Goal: Task Accomplishment & Management: Complete application form

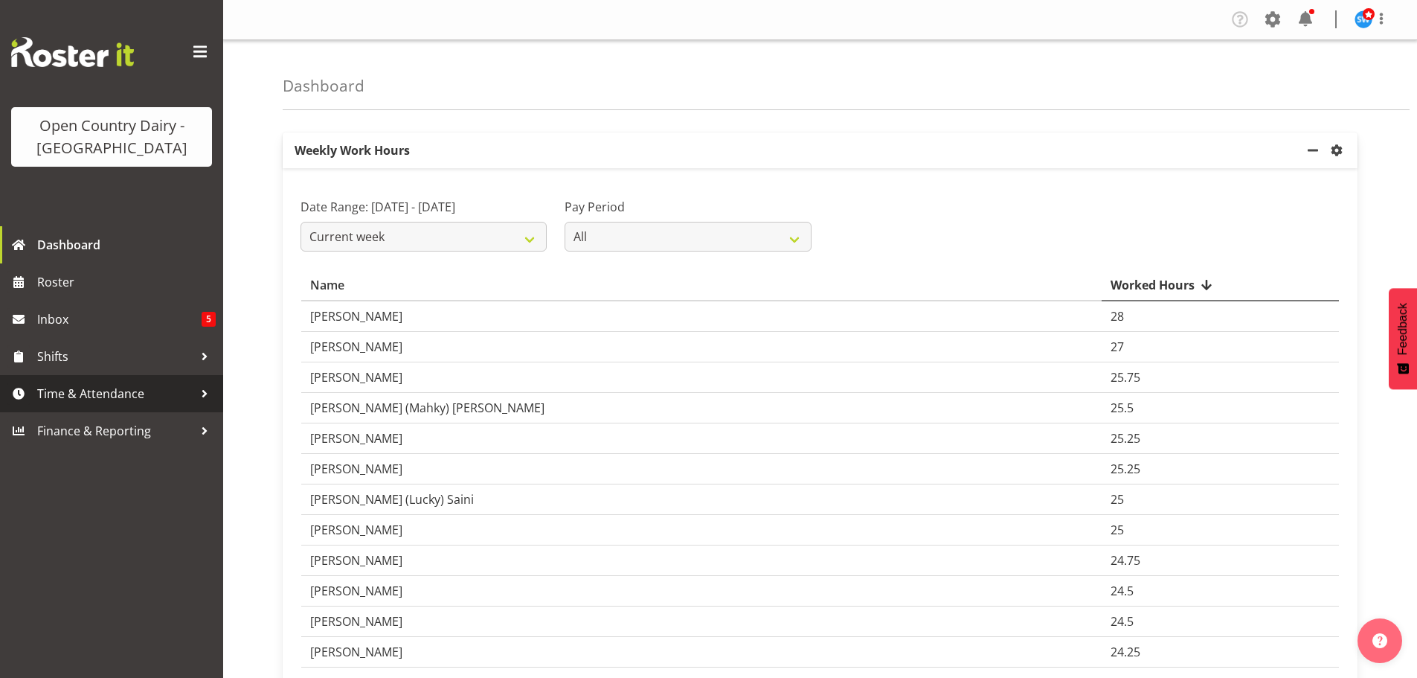
click at [59, 401] on span "Time & Attendance" at bounding box center [115, 393] width 156 height 22
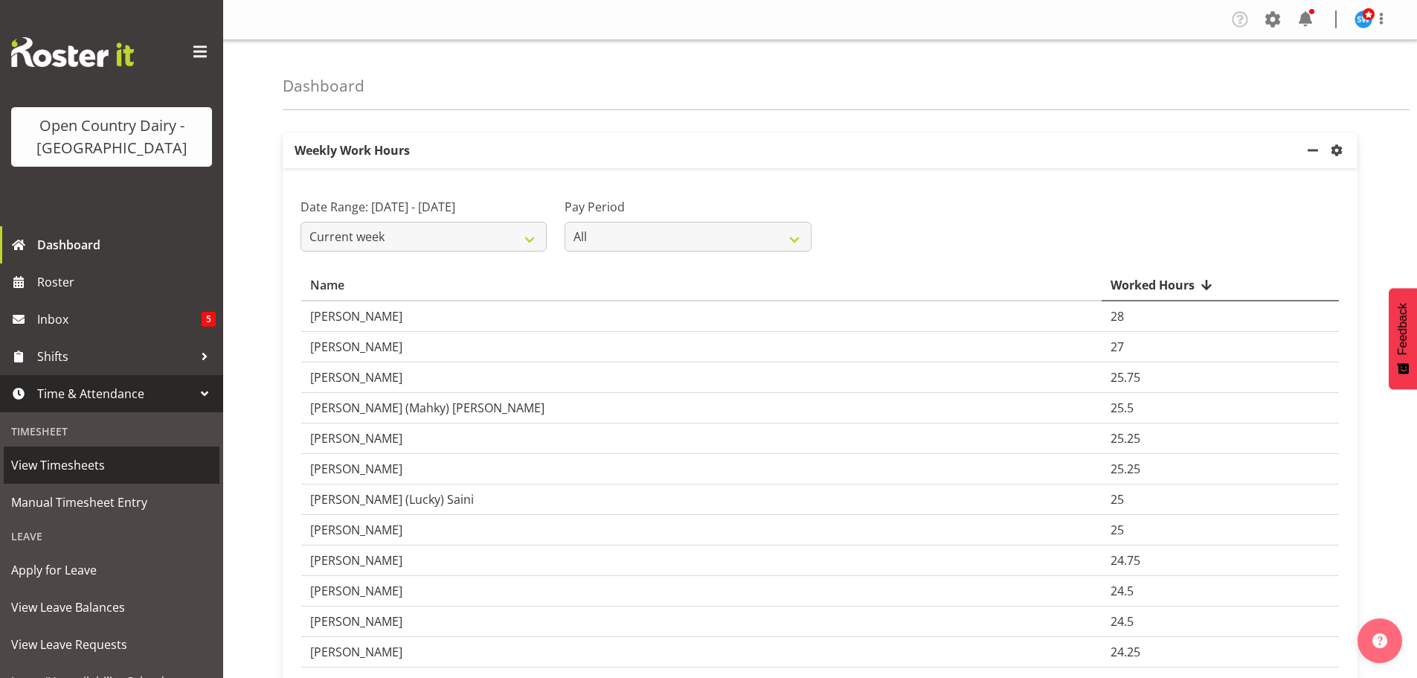
click at [67, 475] on span "View Timesheets" at bounding box center [111, 465] width 201 height 22
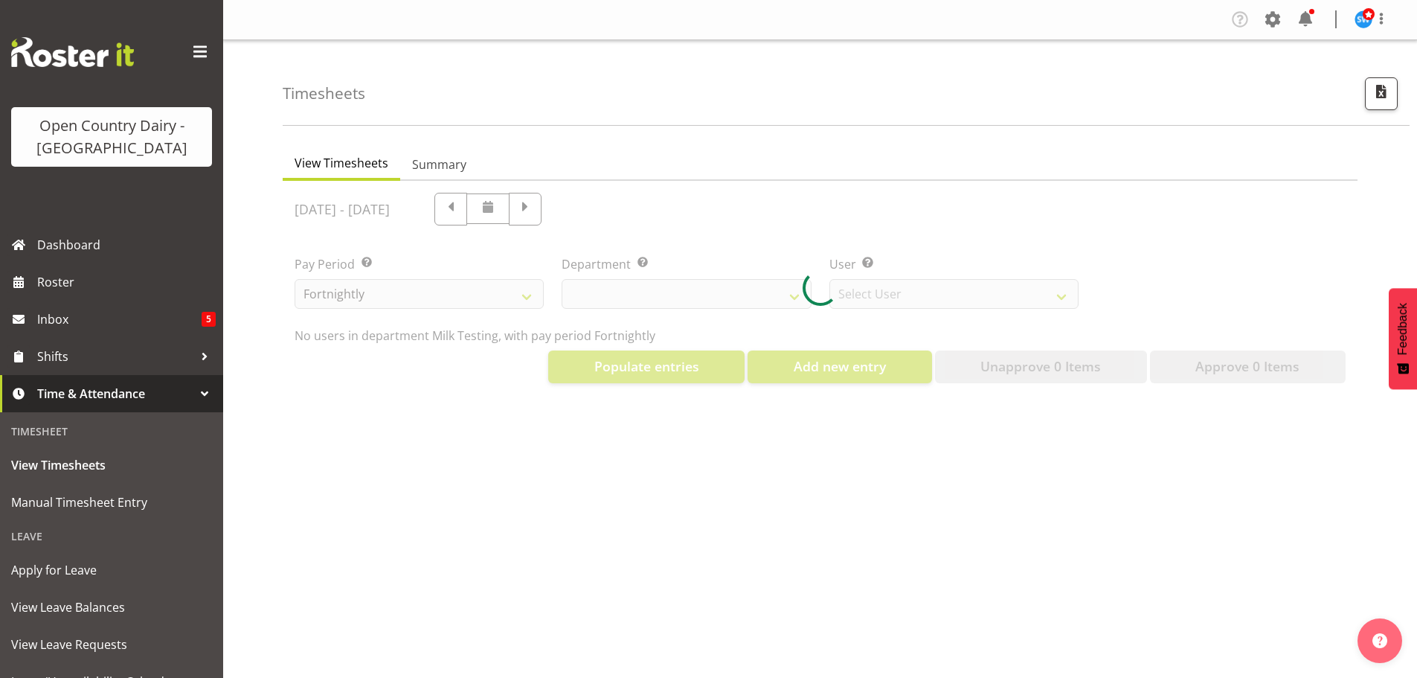
select select "733"
select select "7414"
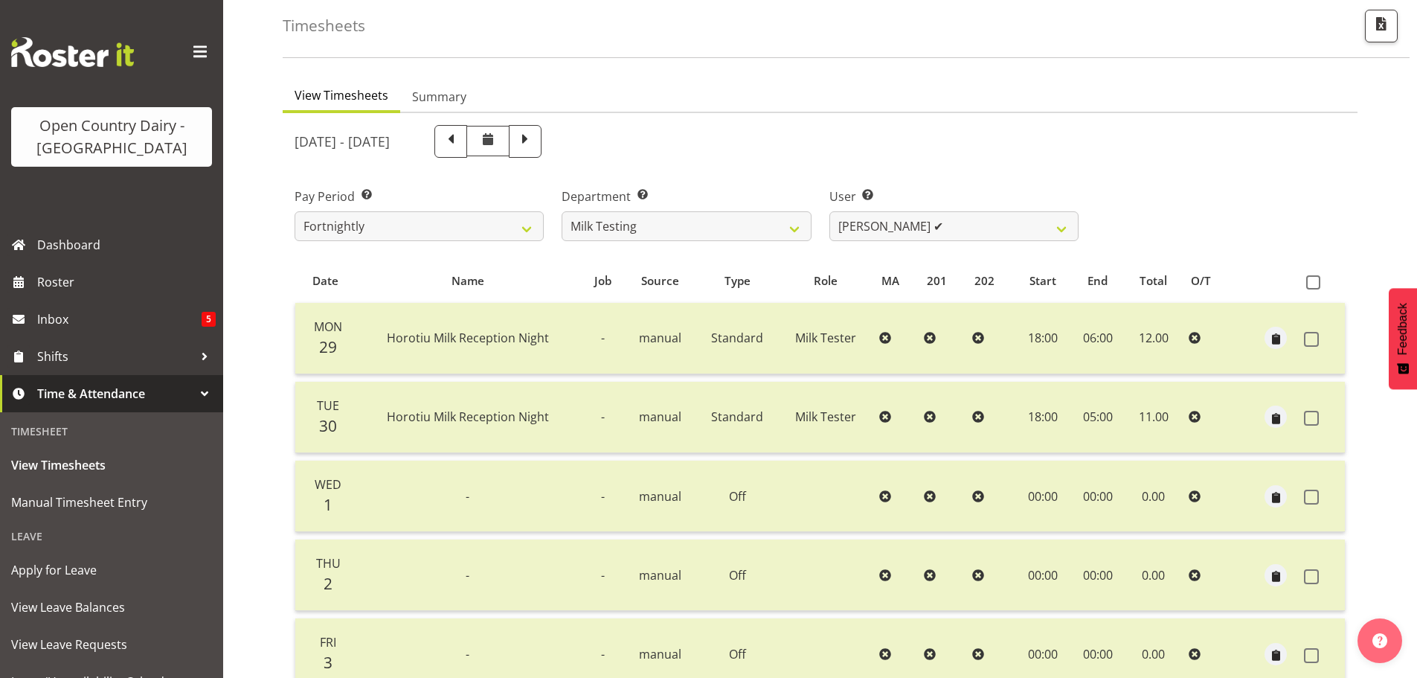
scroll to position [59, 0]
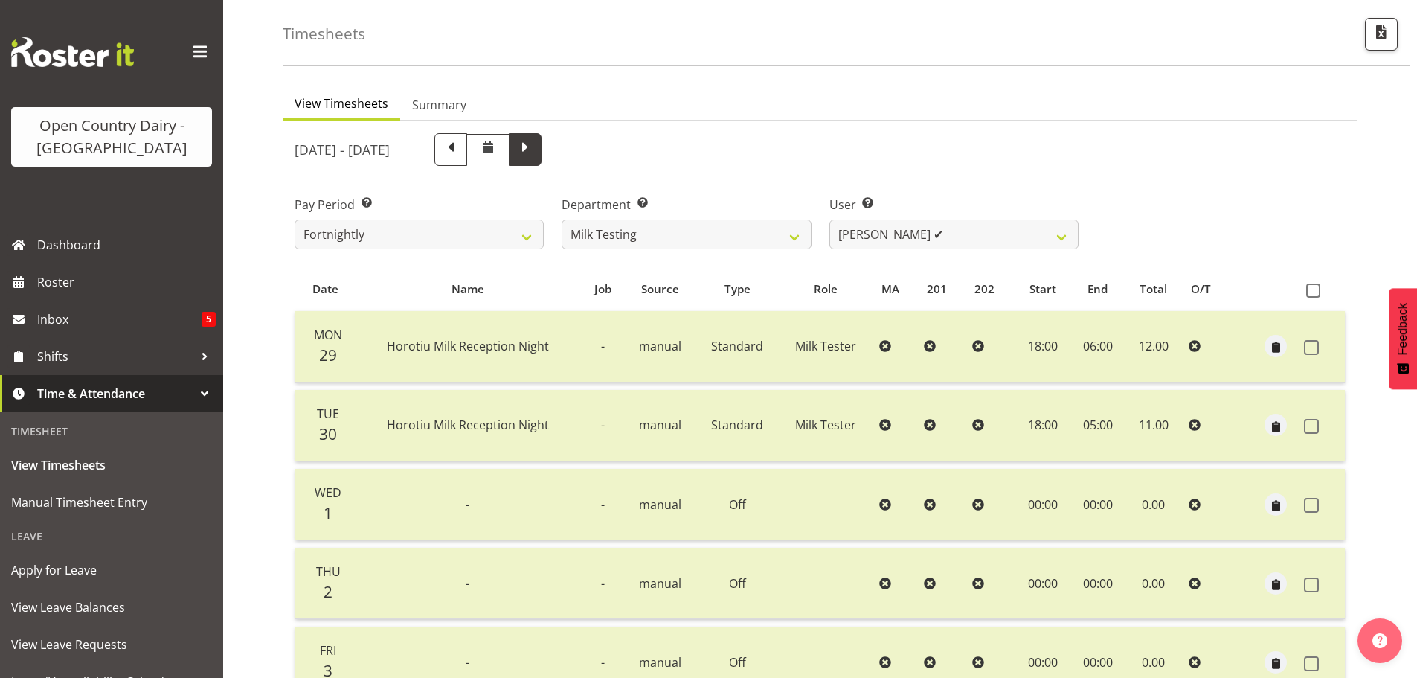
click at [541, 160] on span at bounding box center [525, 149] width 33 height 33
select select
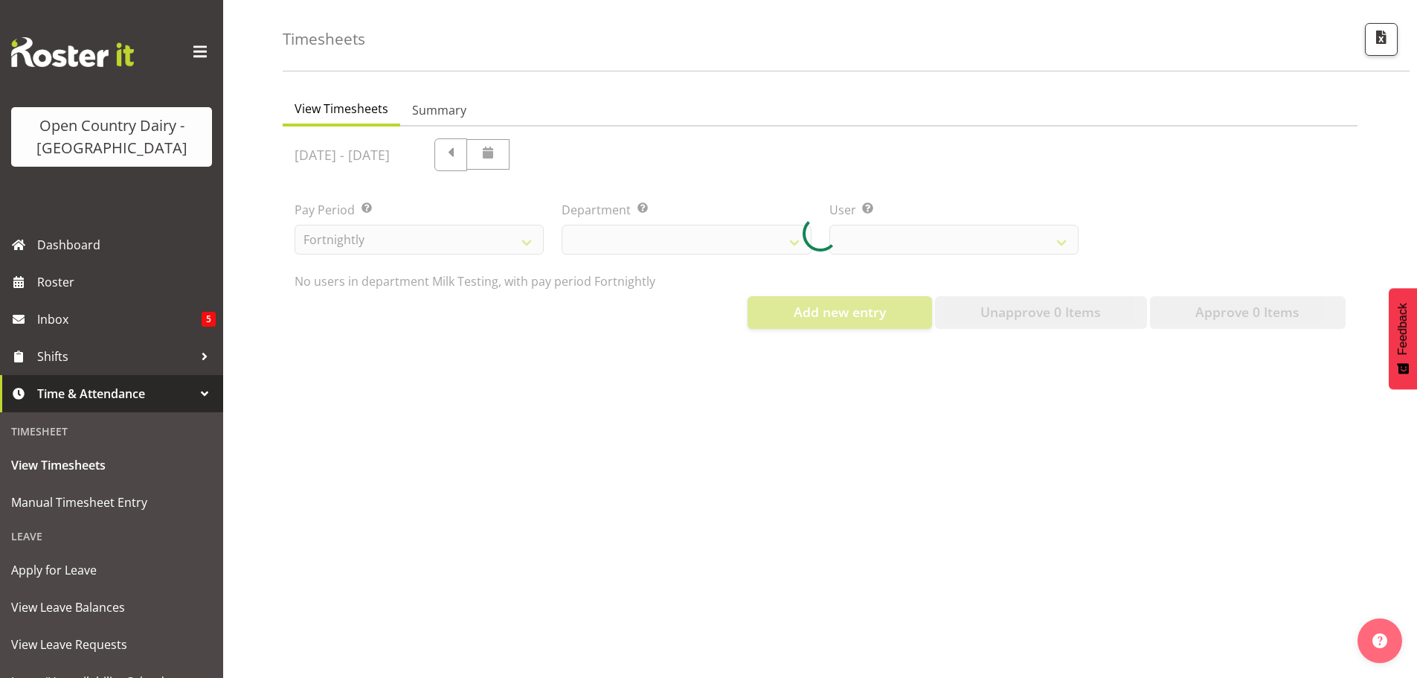
select select "733"
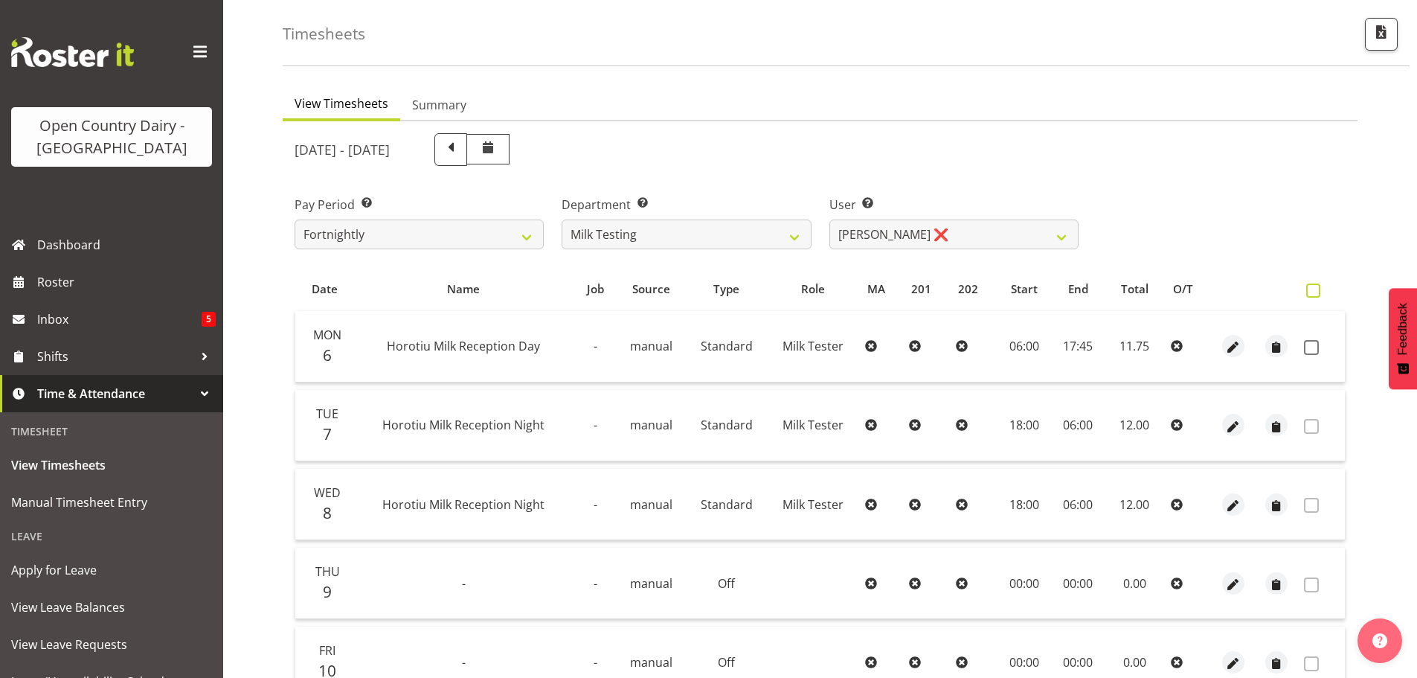
click at [1316, 292] on span at bounding box center [1313, 290] width 14 height 14
click at [1316, 292] on input "checkbox" at bounding box center [1311, 291] width 10 height 10
checkbox input "true"
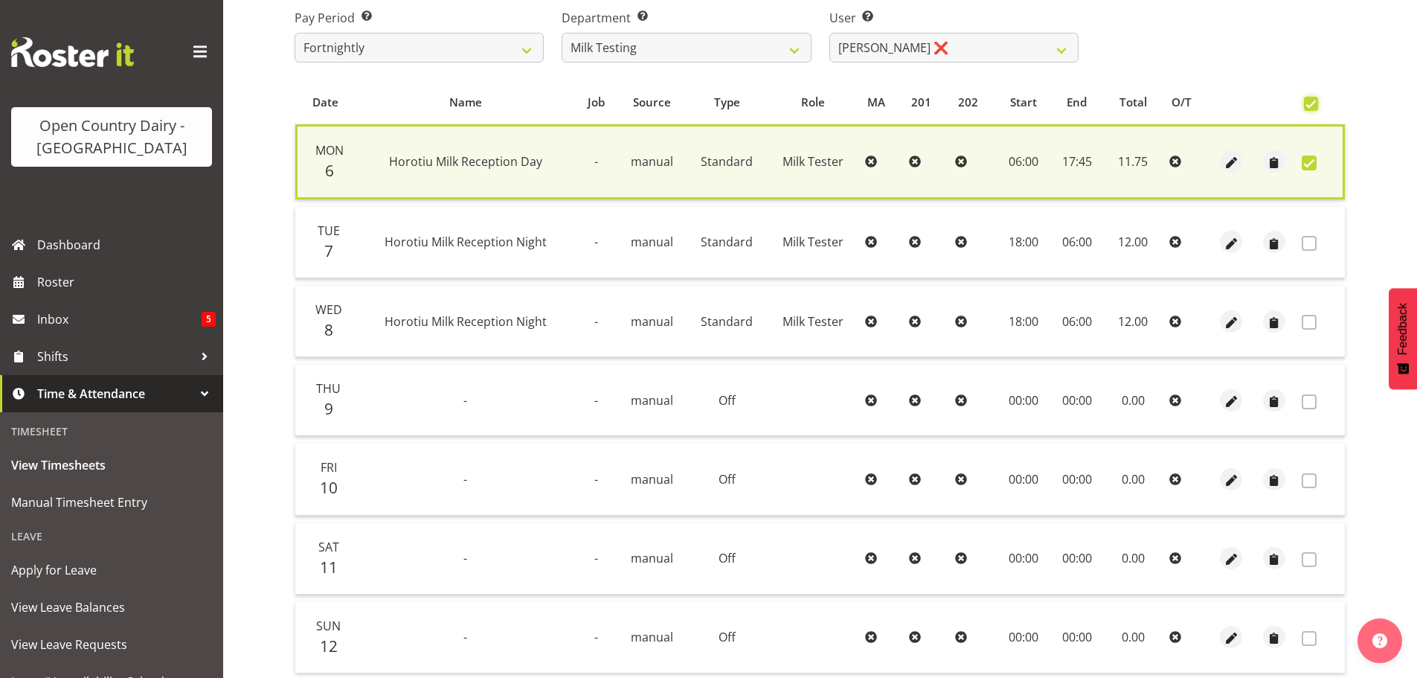
scroll to position [63, 0]
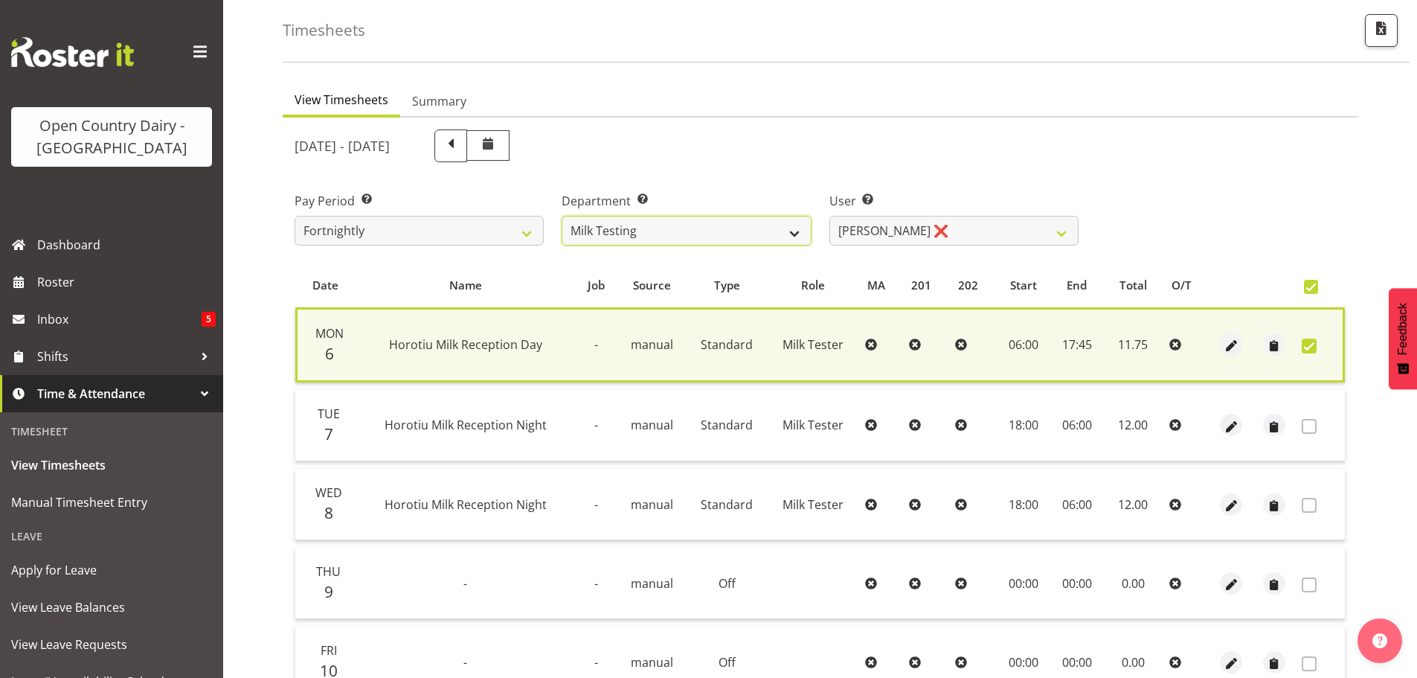
click at [732, 226] on select "701 702 703 704 705 706 707 708 709 710 711 712 713 714 715 716 717 718 719 720" at bounding box center [686, 231] width 249 height 30
select select "805"
click at [562, 216] on select "701 702 703 704 705 706 707 708 709 710 711 712 713 714 715 716 717 718 719 720" at bounding box center [686, 231] width 249 height 30
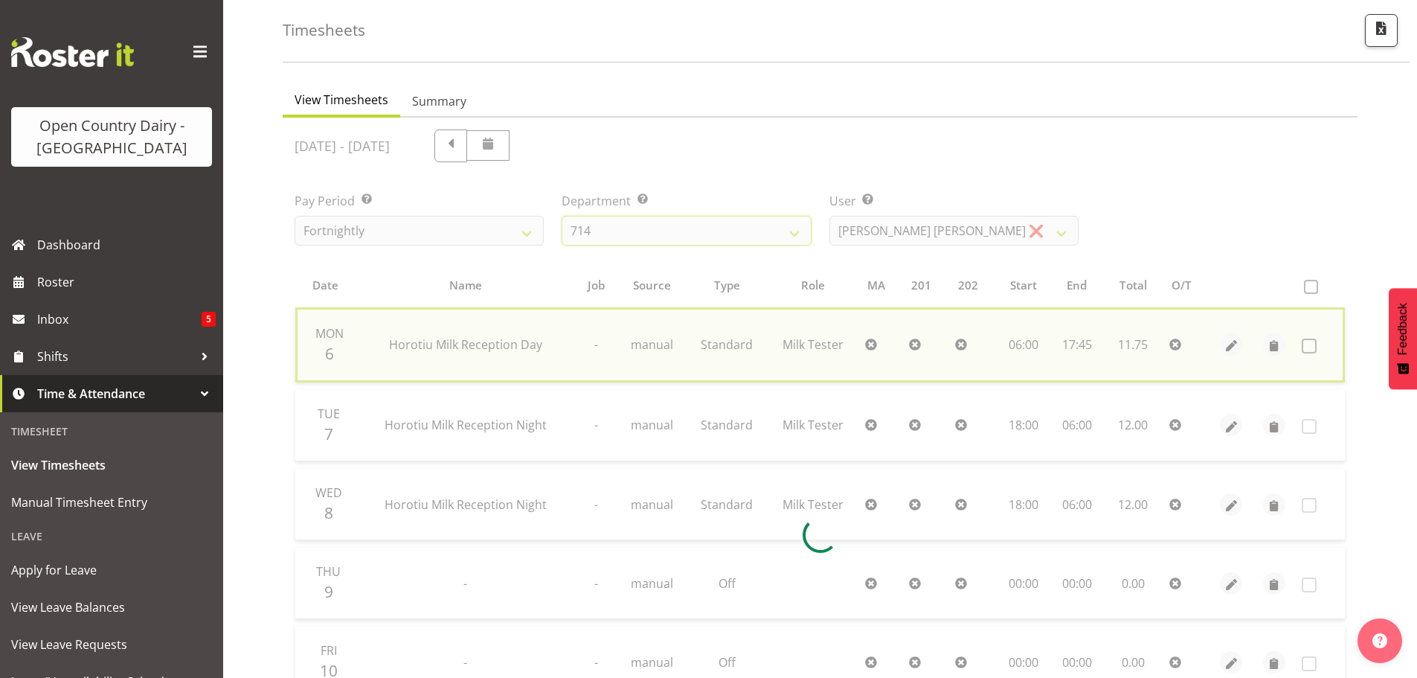
checkbox input "false"
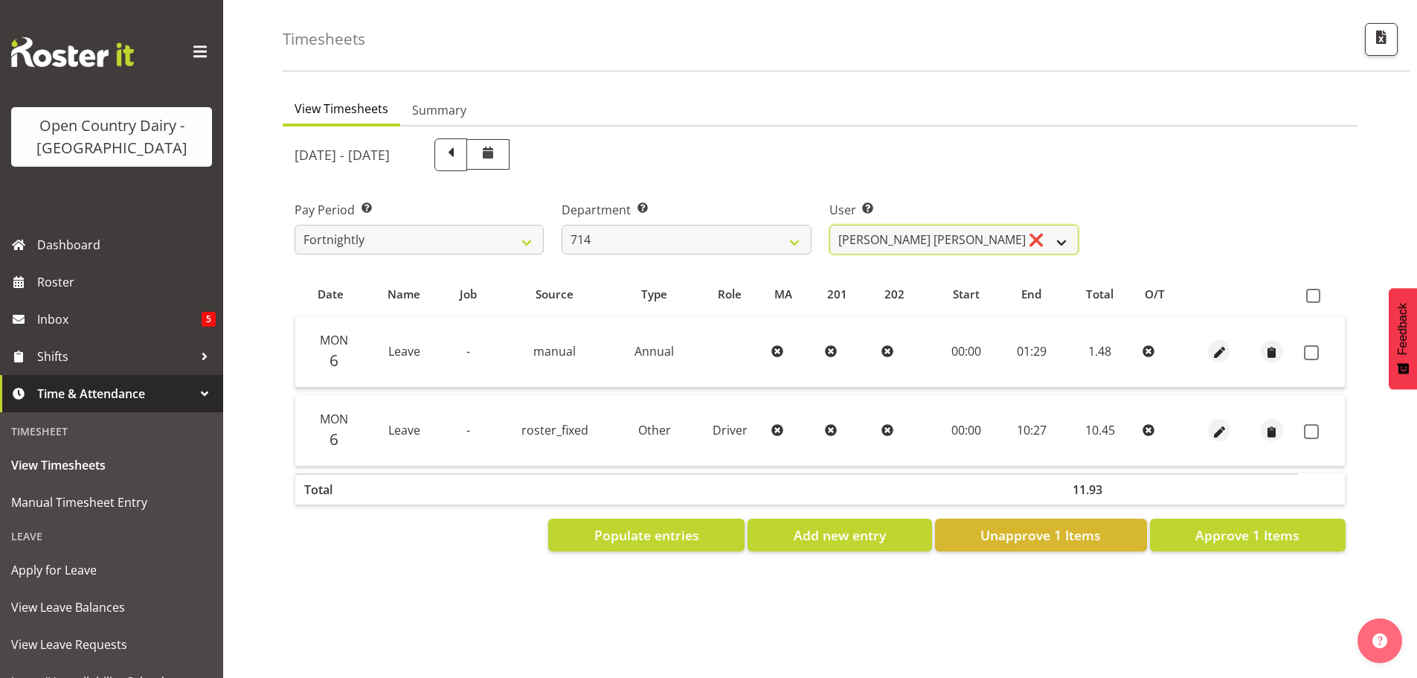
drag, startPoint x: 947, startPoint y: 237, endPoint x: 939, endPoint y: 242, distance: 9.1
click at [947, 237] on select "Fraser Stephens ❌ Nev Brewster ❌ Stephen Parsons ❌ Tom Gaelic ❌" at bounding box center [953, 240] width 249 height 30
select select "10323"
click at [829, 225] on select "Fraser Stephens ❌ Nev Brewster ❌ Stephen Parsons ❌ Tom Gaelic ❌" at bounding box center [953, 240] width 249 height 30
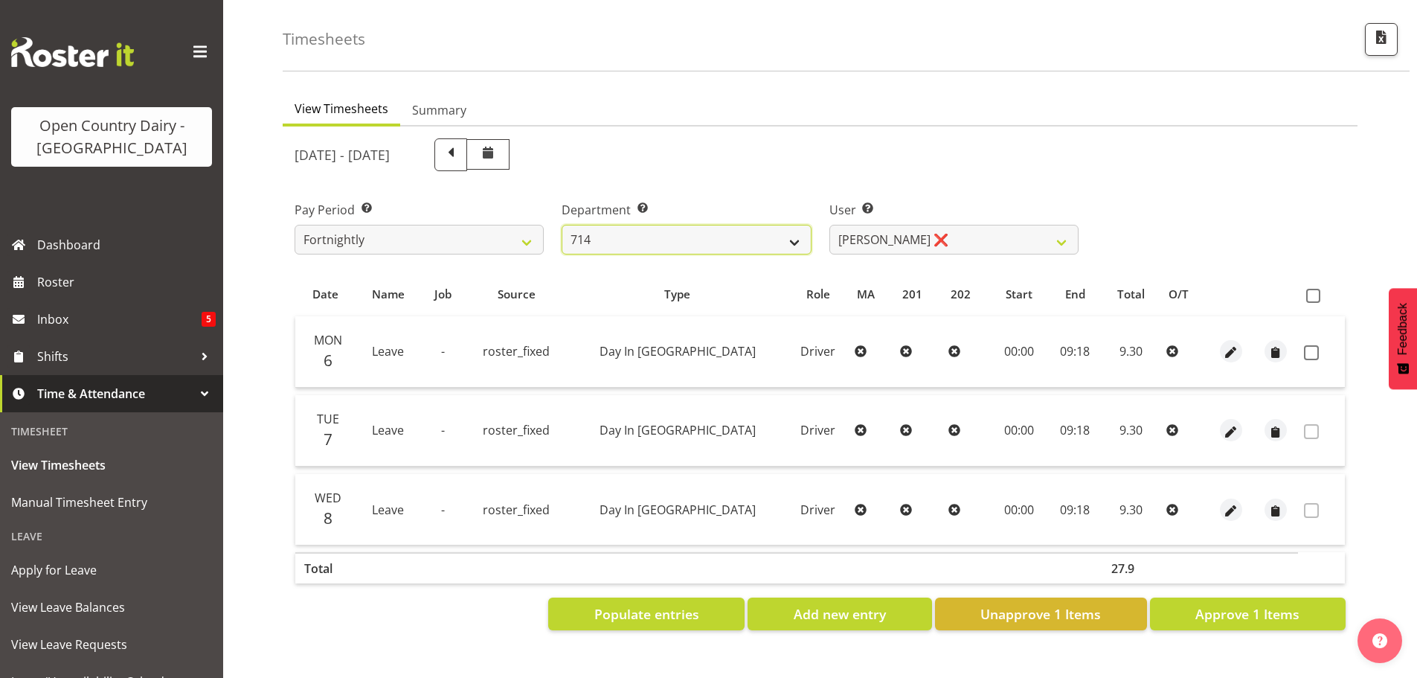
drag, startPoint x: 779, startPoint y: 235, endPoint x: 771, endPoint y: 242, distance: 10.6
click at [779, 235] on select "701 702 703 704 705 706 707 708 709 710 711 712 713 714 715 716 717 718 719 720" at bounding box center [686, 240] width 249 height 30
select select "758"
click at [562, 225] on select "701 702 703 704 705 706 707 708 709 710 711 712 713 714 715 716 717 718 719 720" at bounding box center [686, 240] width 249 height 30
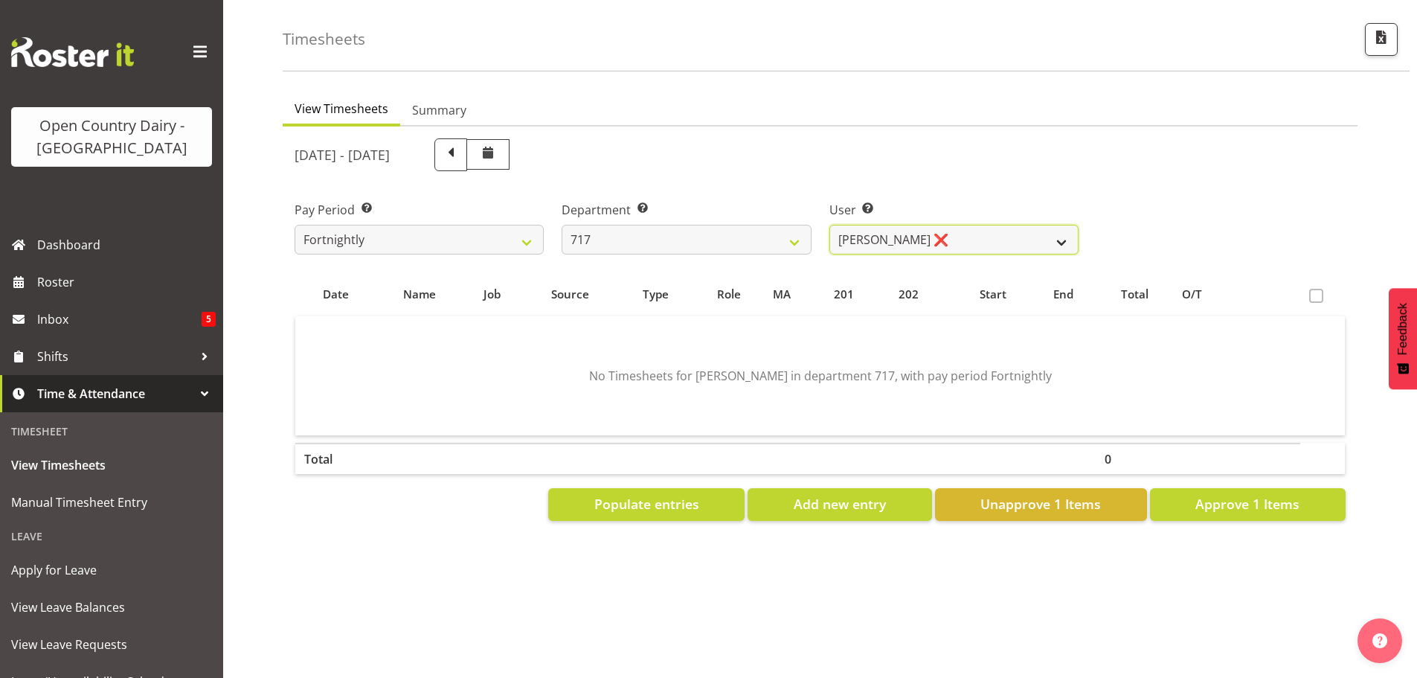
click at [914, 238] on select "Daryl Wrigley ❌ Dodge Lindsay Laing ❌ Eric Stothers ❌ Jeff Anderson ❌" at bounding box center [953, 240] width 249 height 30
select select "10284"
click at [829, 225] on select "Daryl Wrigley ❌ Dodge Lindsay Laing ❌ Eric Stothers ❌ Jeff Anderson ❌" at bounding box center [953, 240] width 249 height 30
click at [585, 499] on button "Populate entries" at bounding box center [646, 504] width 196 height 33
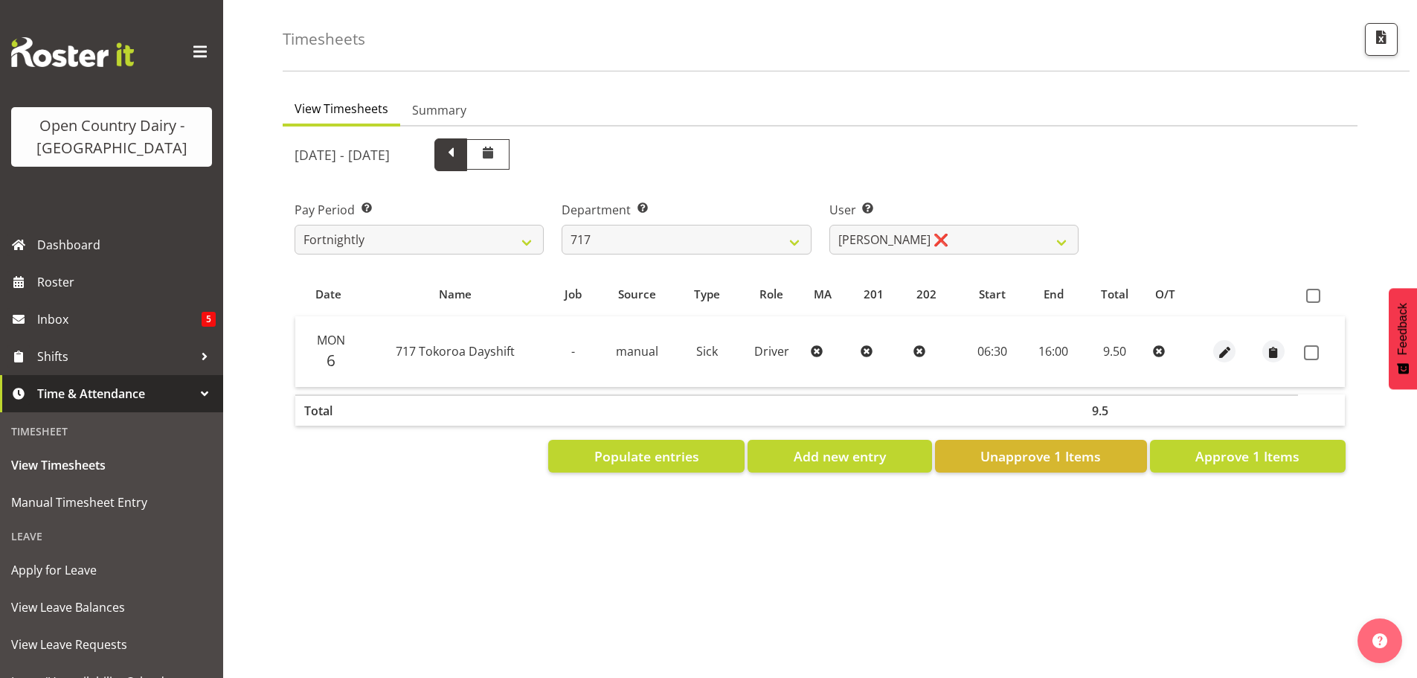
click at [460, 144] on span at bounding box center [450, 153] width 19 height 19
select select
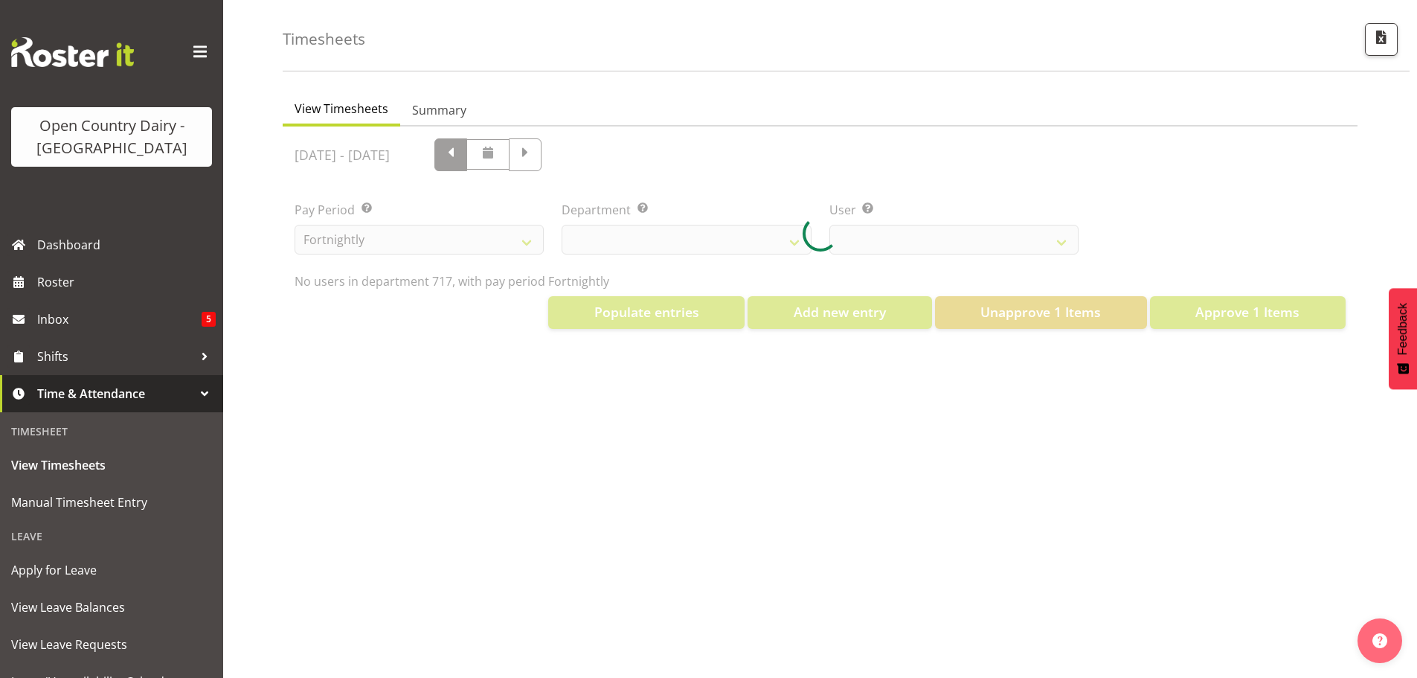
select select "758"
select select "10284"
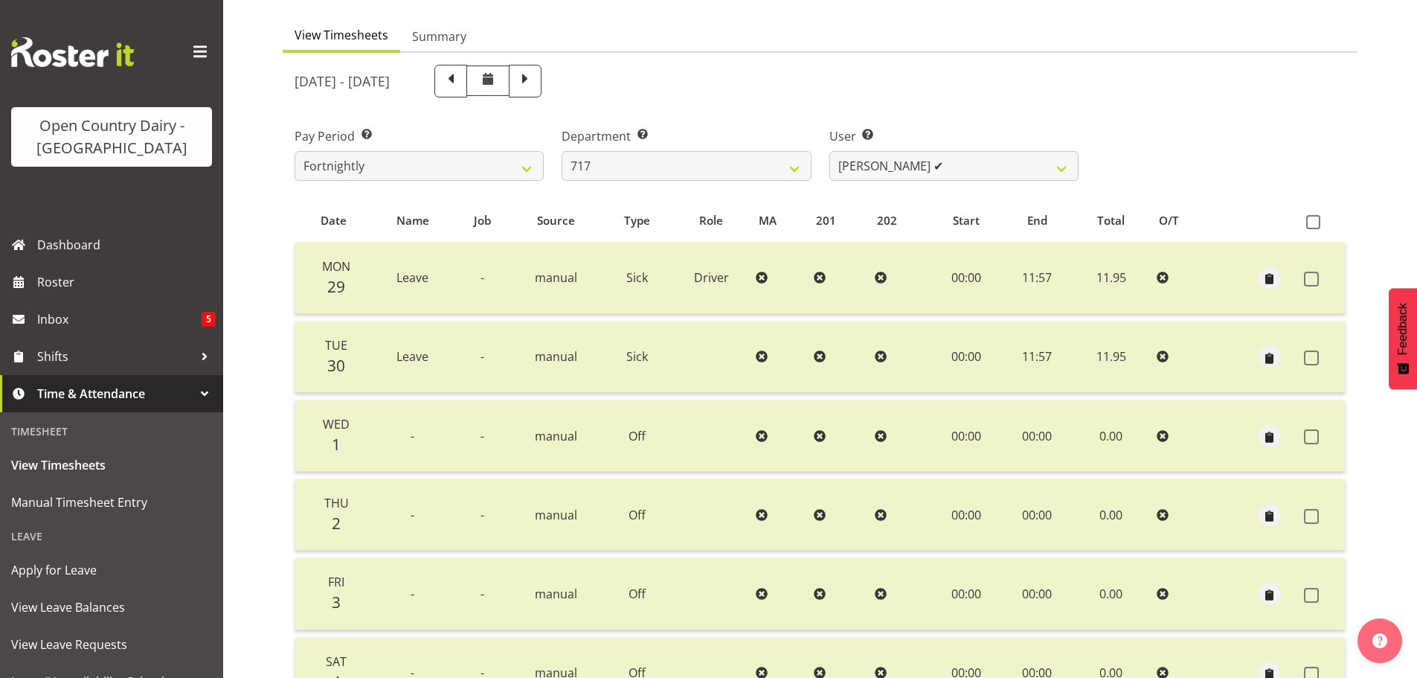
scroll to position [212, 0]
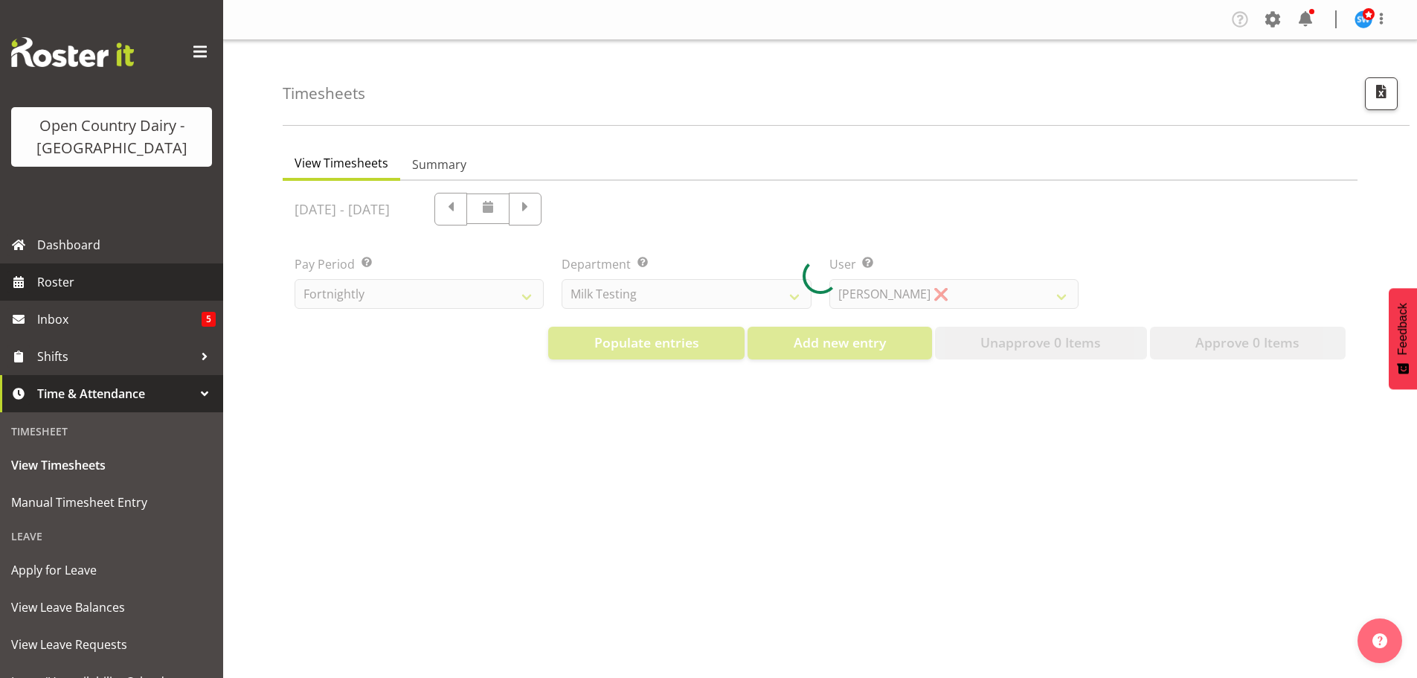
select select "733"
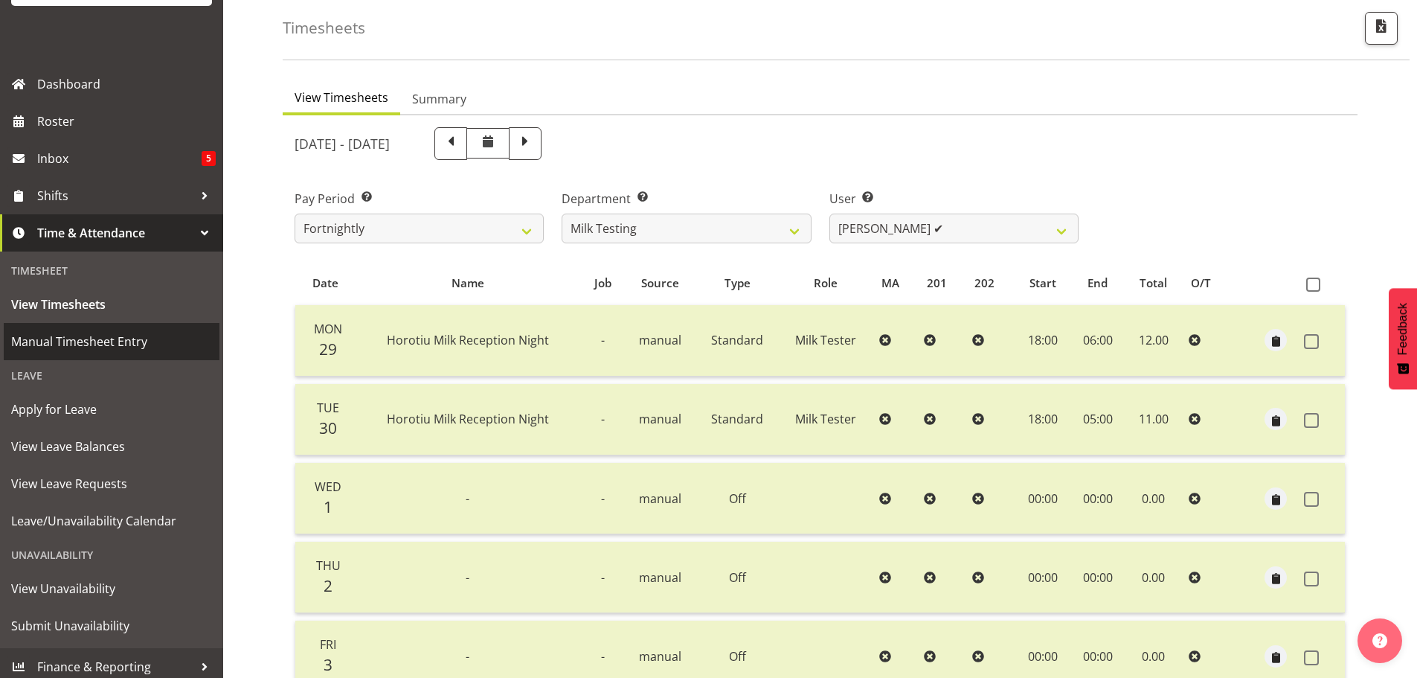
scroll to position [168, 0]
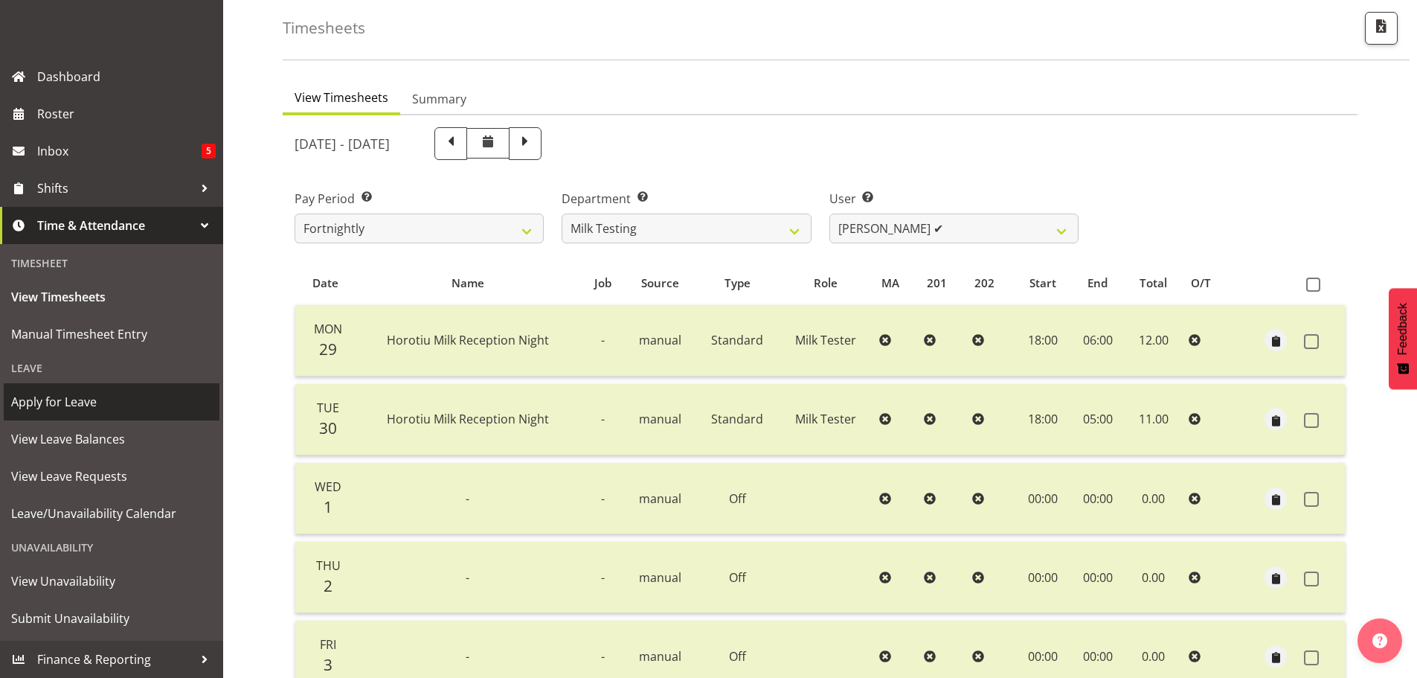
click at [80, 414] on link "Apply for Leave" at bounding box center [112, 401] width 216 height 37
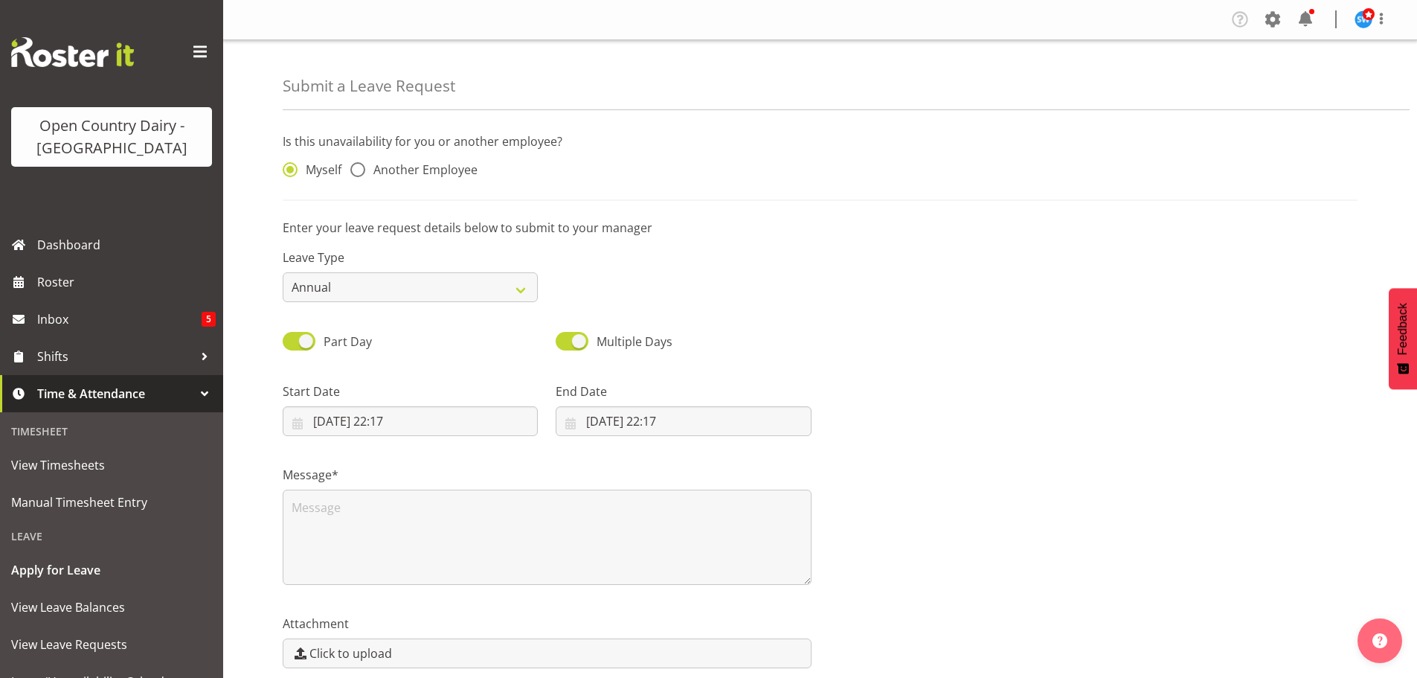
scroll to position [66, 0]
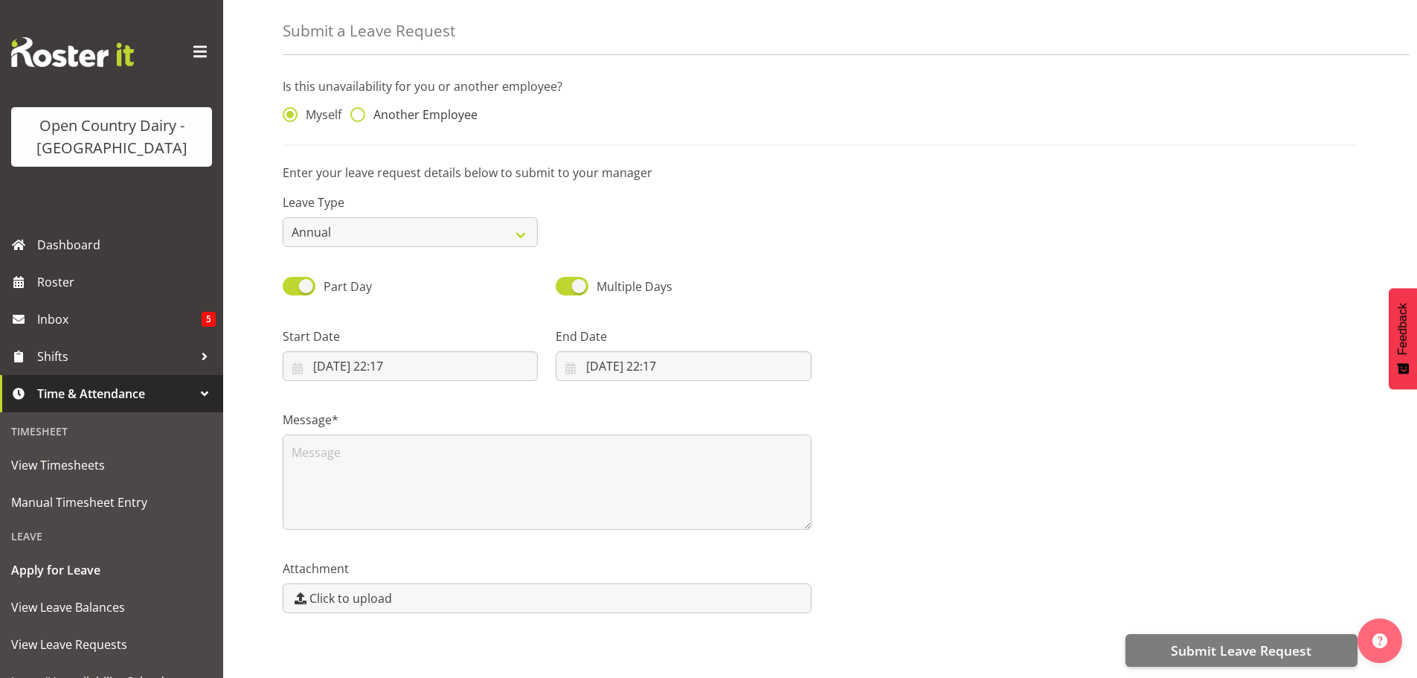
click at [358, 110] on span at bounding box center [357, 114] width 15 height 15
click at [358, 110] on input "Another Employee" at bounding box center [355, 115] width 10 height 10
radio input "true"
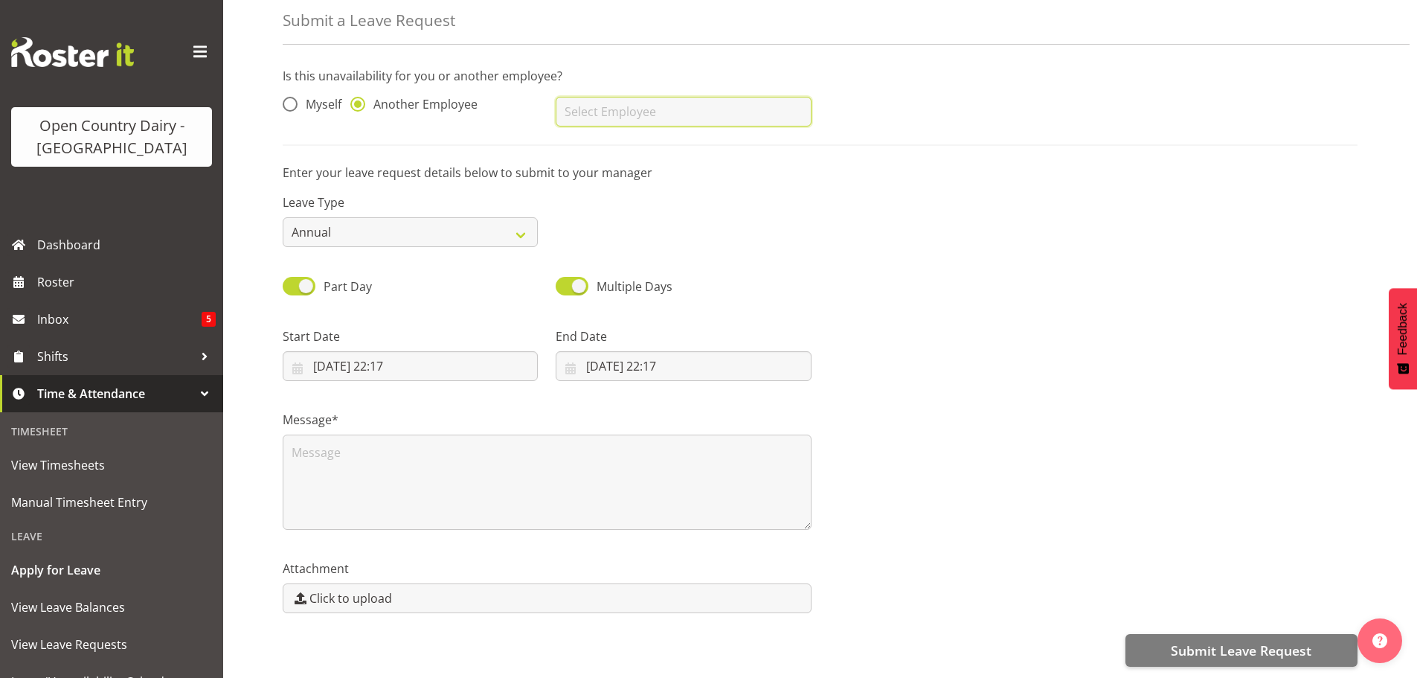
click at [602, 118] on input "text" at bounding box center [683, 112] width 255 height 30
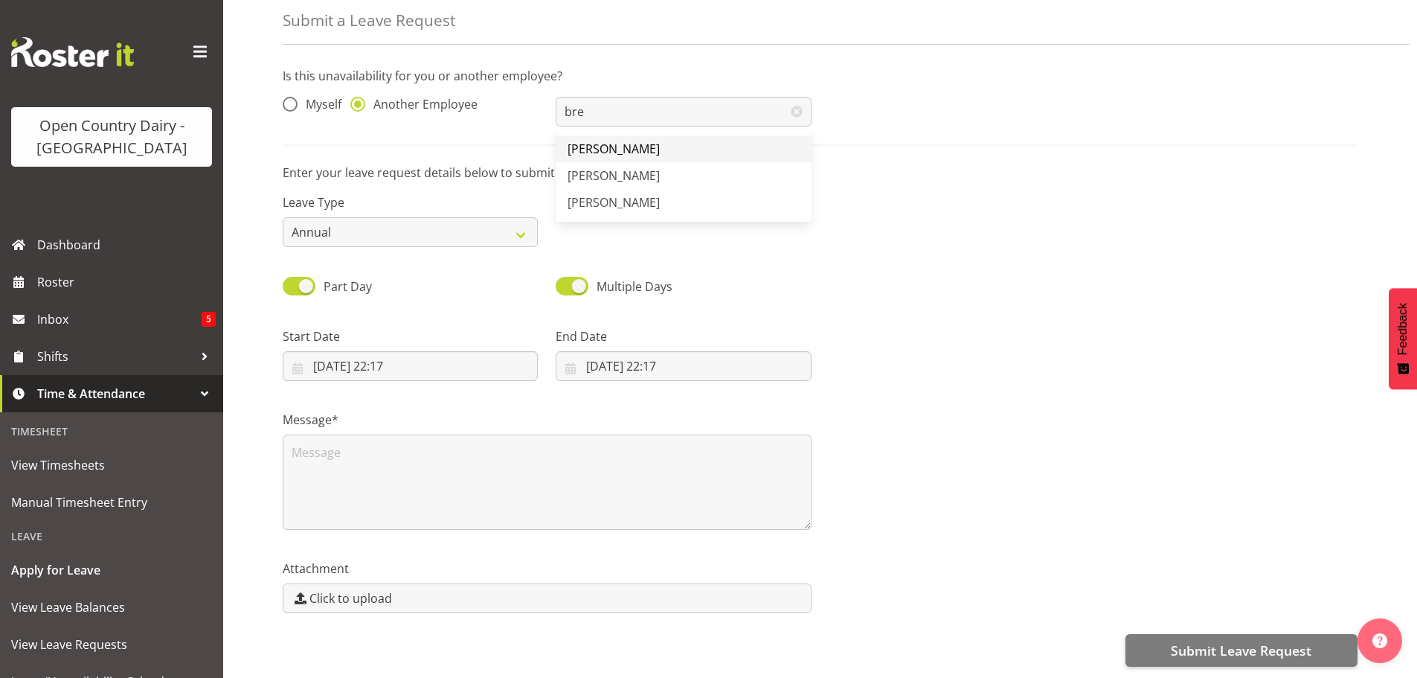
click at [606, 152] on span "[PERSON_NAME]" at bounding box center [613, 149] width 92 height 16
type input "[PERSON_NAME]"
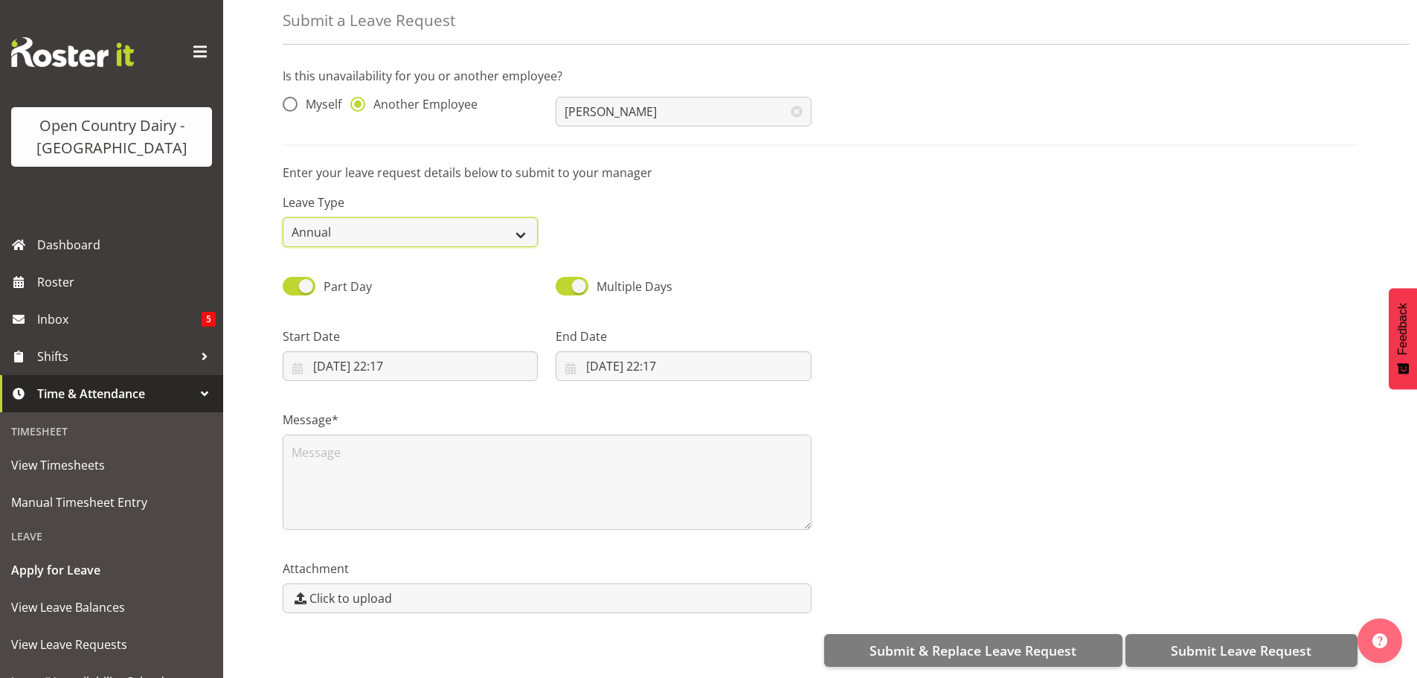
click at [414, 231] on select "Annual Sick Leave Without Pay Bereavement Domestic Violence Parental Jury Servi…" at bounding box center [410, 232] width 255 height 30
select select "Sick"
click at [283, 217] on select "Annual Sick Leave Without Pay Bereavement Domestic Violence Parental Jury Servi…" at bounding box center [410, 232] width 255 height 30
click at [399, 359] on input "07/10/2025, 22:17" at bounding box center [410, 366] width 255 height 30
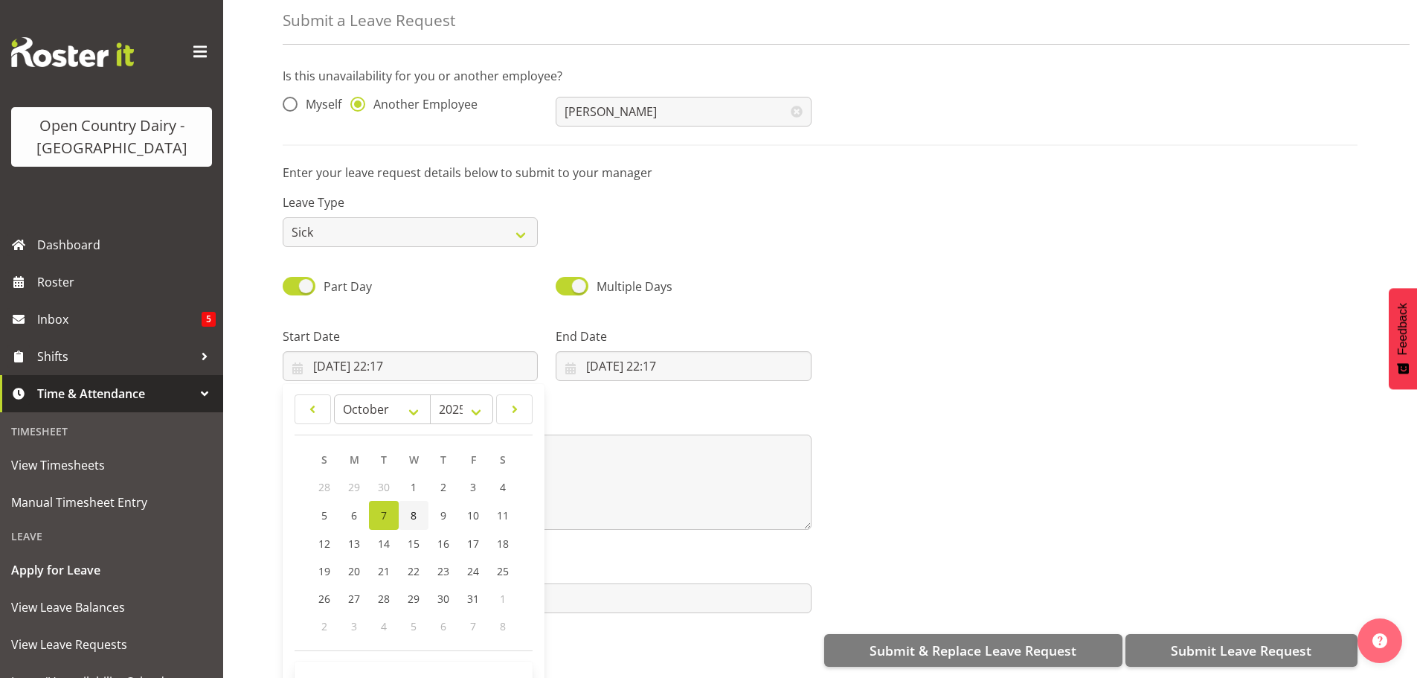
click at [406, 509] on link "8" at bounding box center [414, 515] width 30 height 29
type input "08/10/2025, 22:17"
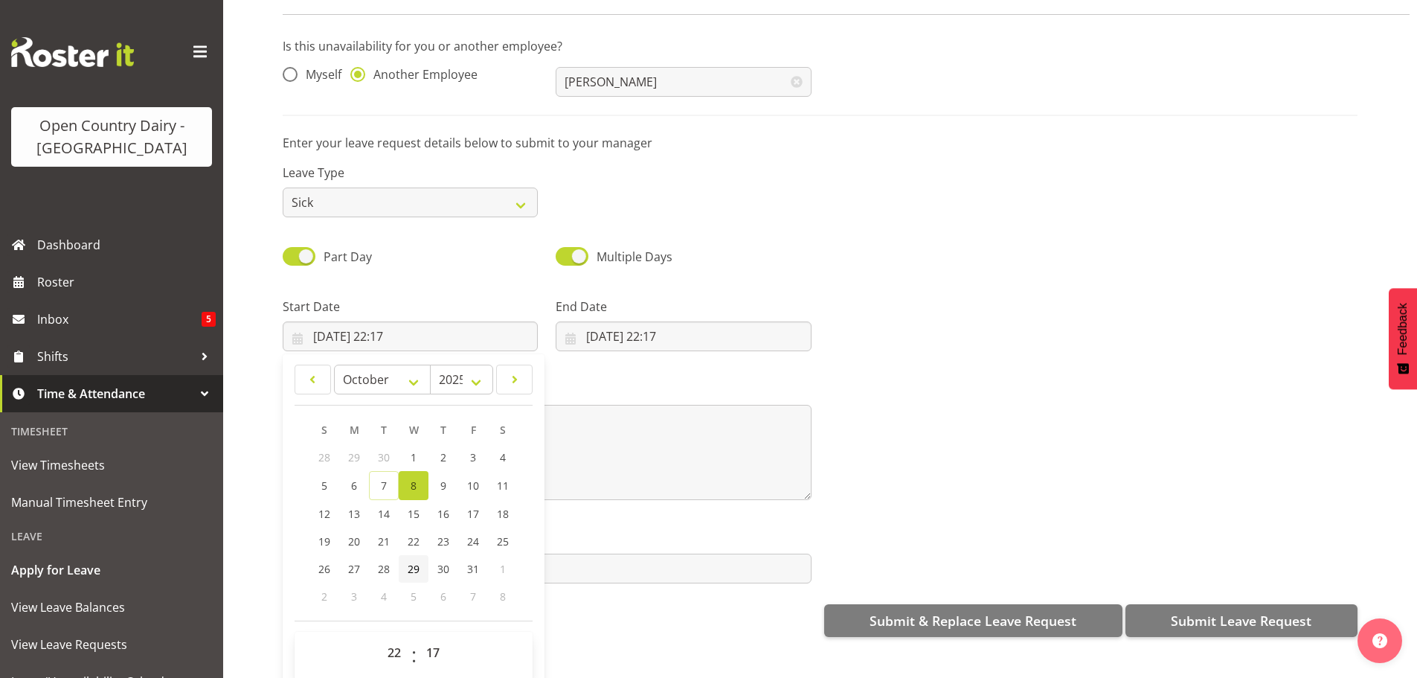
scroll to position [43, 0]
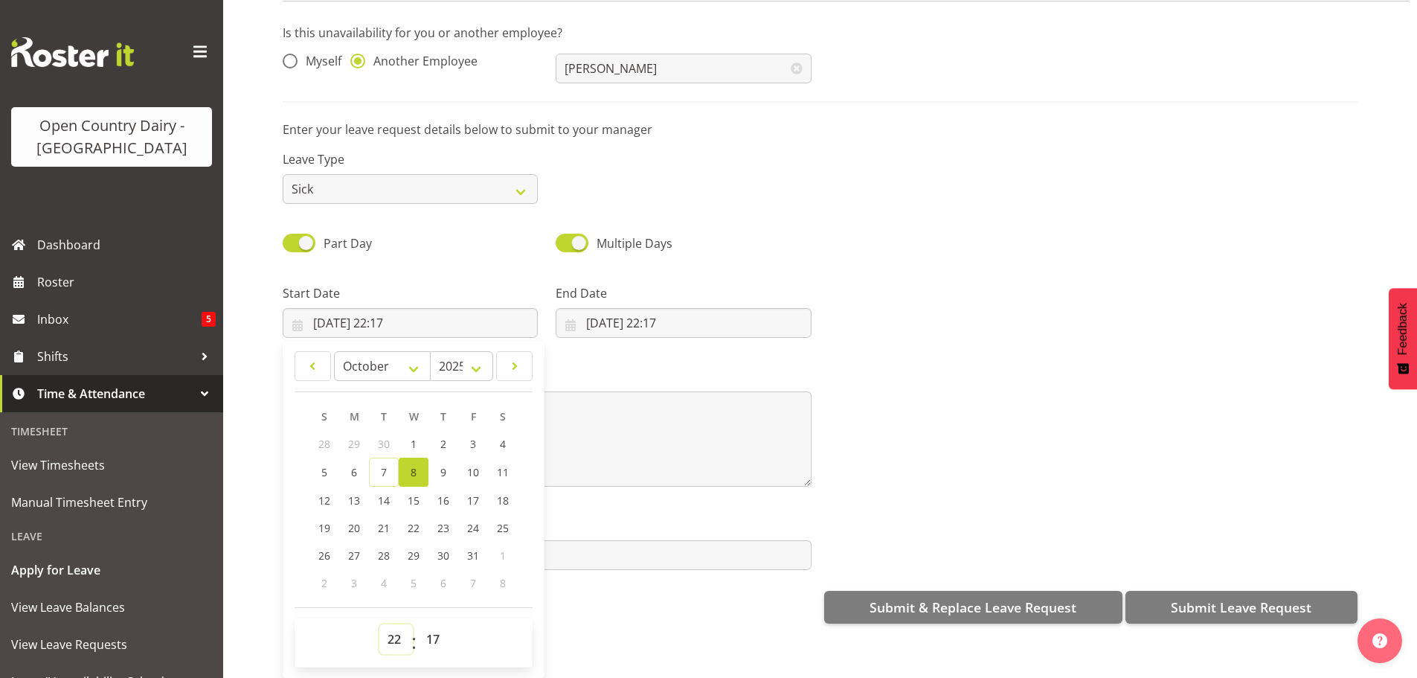
click at [393, 624] on select "00 01 02 03 04 05 06 07 08 09 10 11 12 13 14 15 16 17 18 19 20 21 22 23" at bounding box center [395, 639] width 33 height 30
select select "6"
click at [379, 624] on select "00 01 02 03 04 05 06 07 08 09 10 11 12 13 14 15 16 17 18 19 20 21 22 23" at bounding box center [395, 639] width 33 height 30
type input "08/10/2025, 06:17"
click at [428, 628] on select "00 01 02 03 04 05 06 07 08 09 10 11 12 13 14 15 16 17 18 19 20 21 22 23 24 25 2…" at bounding box center [434, 639] width 33 height 30
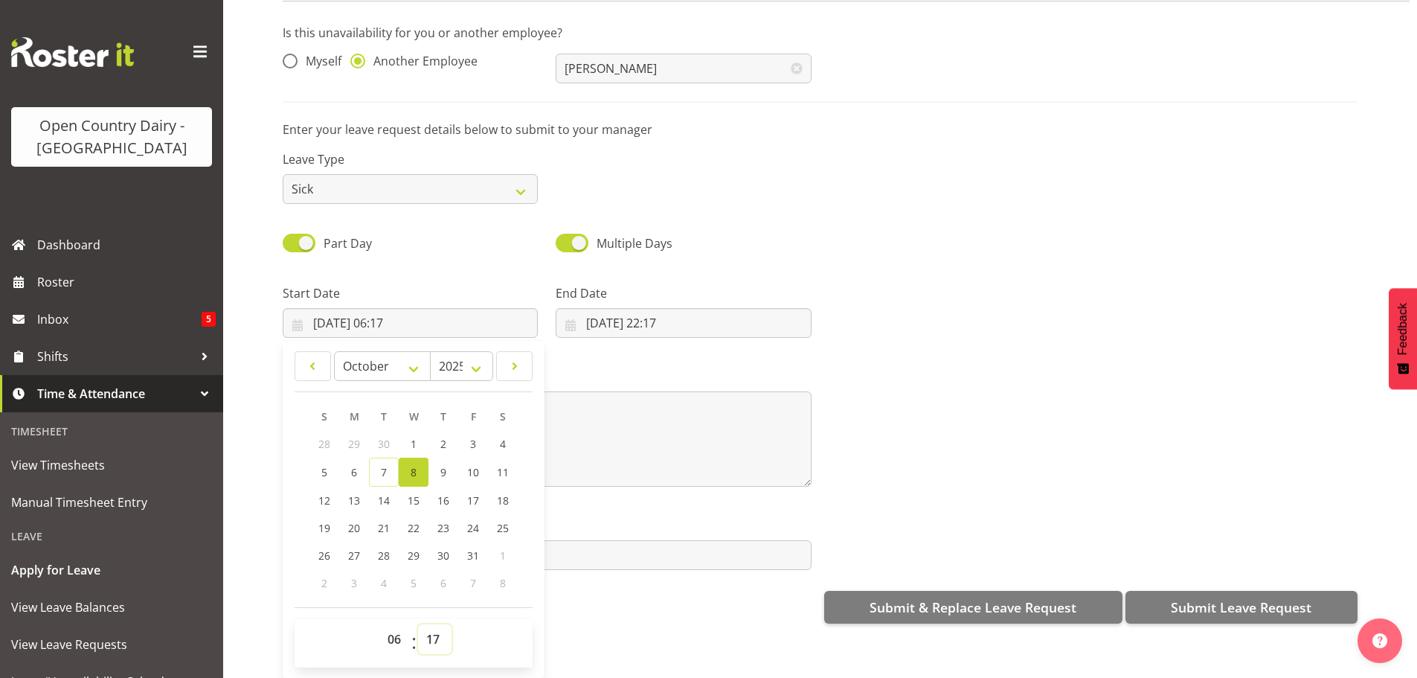
select select "30"
click at [418, 624] on select "00 01 02 03 04 05 06 07 08 09 10 11 12 13 14 15 16 17 18 19 20 21 22 23 24 25 2…" at bounding box center [434, 639] width 33 height 30
type input "[DATE] 06:30"
click at [656, 312] on input "07/10/2025, 22:17" at bounding box center [683, 323] width 255 height 30
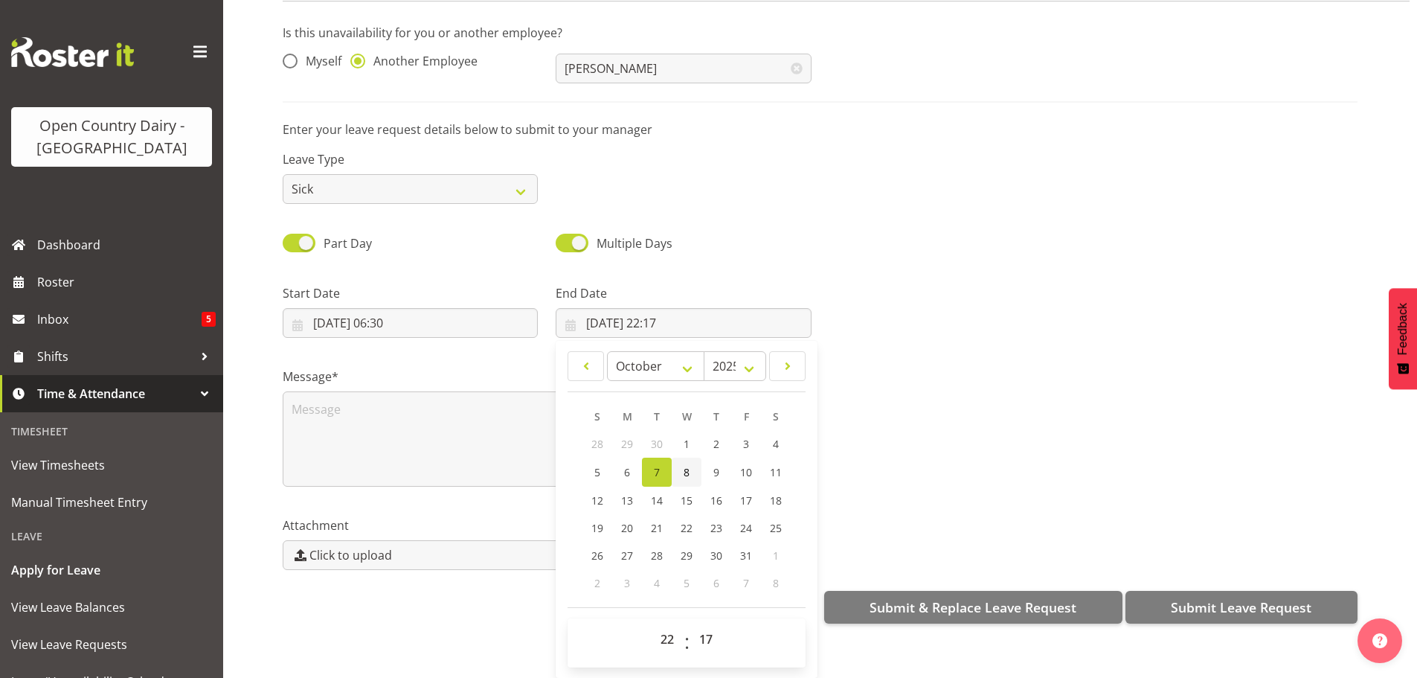
click at [677, 457] on link "8" at bounding box center [687, 471] width 30 height 29
type input "08/10/2025, 22:17"
click at [652, 624] on select "00 01 02 03 04 05 06 07 08 09 10 11 12 13 14 15 16 17 18 19 20 21 22 23" at bounding box center [668, 639] width 33 height 30
select select "16"
click at [652, 624] on select "00 01 02 03 04 05 06 07 08 09 10 11 12 13 14 15 16 17 18 19 20 21 22 23" at bounding box center [668, 639] width 33 height 30
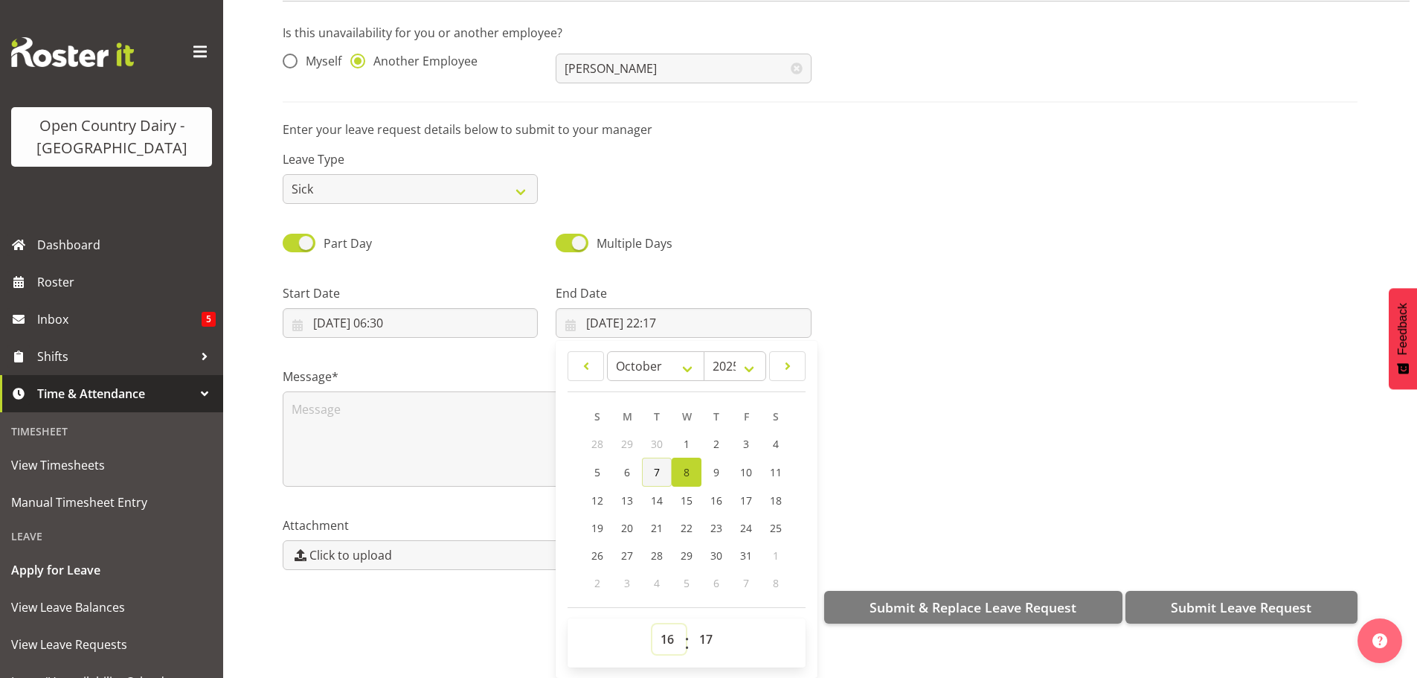
type input "08/10/2025, 16:17"
click at [702, 624] on select "00 01 02 03 04 05 06 07 08 09 10 11 12 13 14 15 16 17 18 19 20 21 22 23 24 25 2…" at bounding box center [707, 639] width 33 height 30
select select "0"
click at [691, 624] on select "00 01 02 03 04 05 06 07 08 09 10 11 12 13 14 15 16 17 18 19 20 21 22 23 24 25 2…" at bounding box center [707, 639] width 33 height 30
type input "[DATE] 16:00"
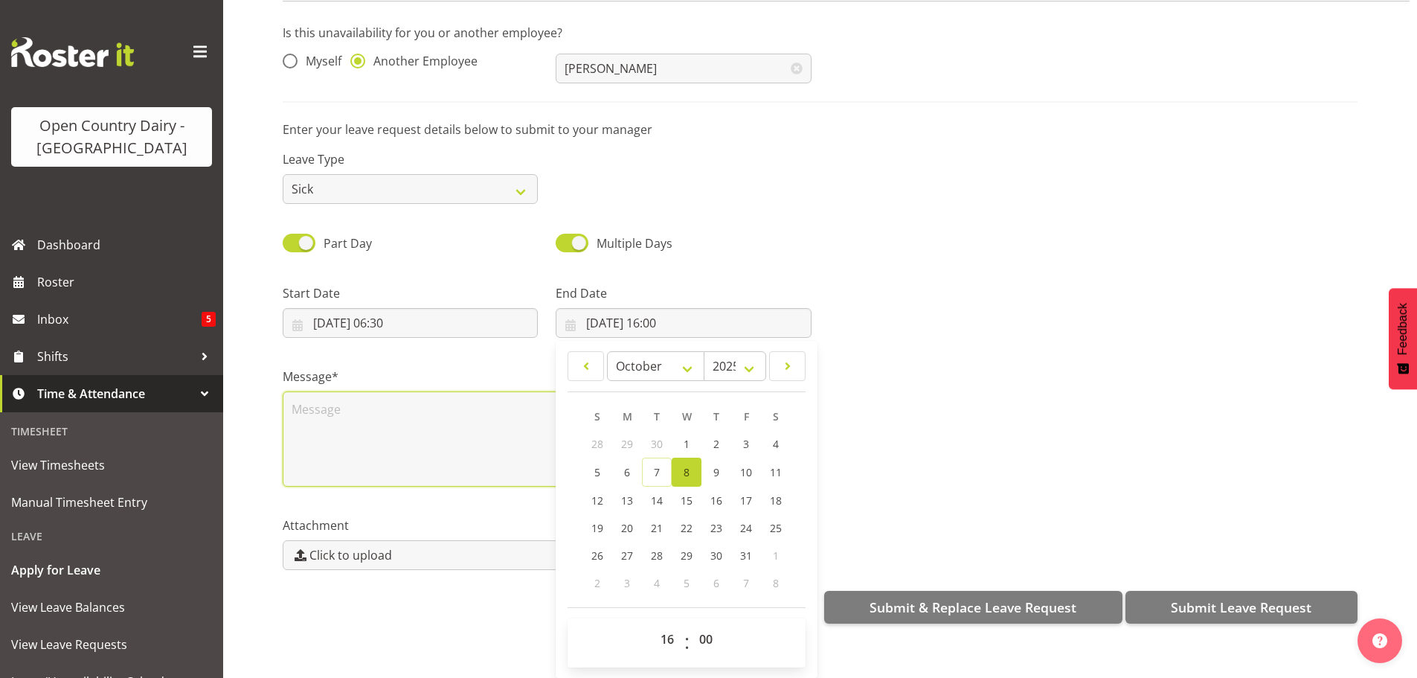
click at [319, 403] on textarea at bounding box center [547, 438] width 529 height 95
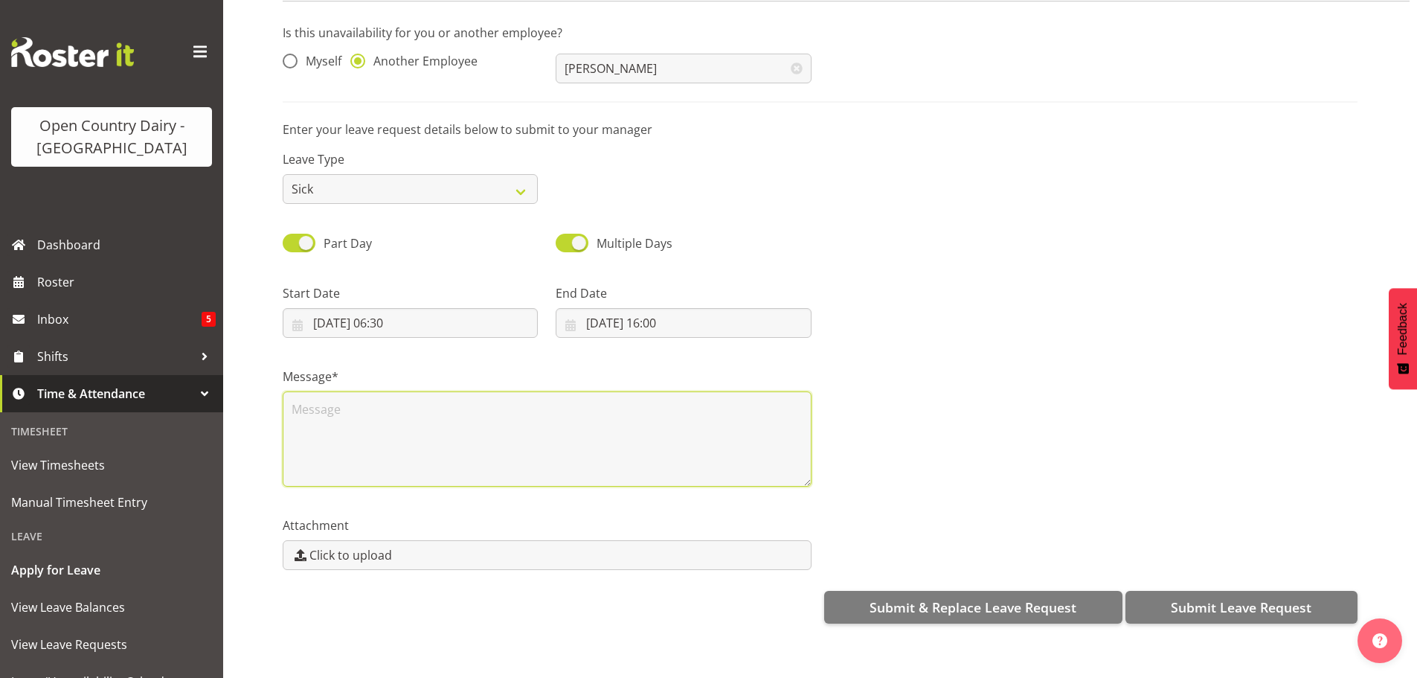
scroll to position [0, 0]
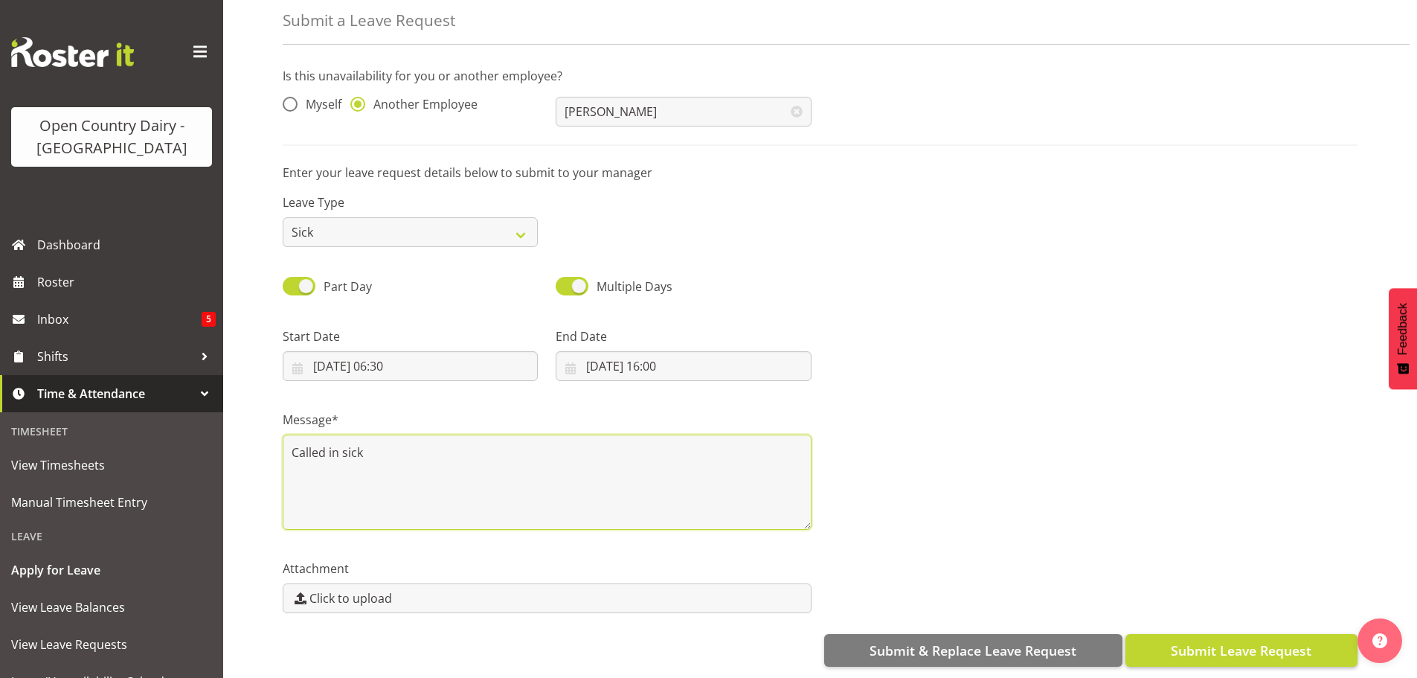
type textarea "Called in sick"
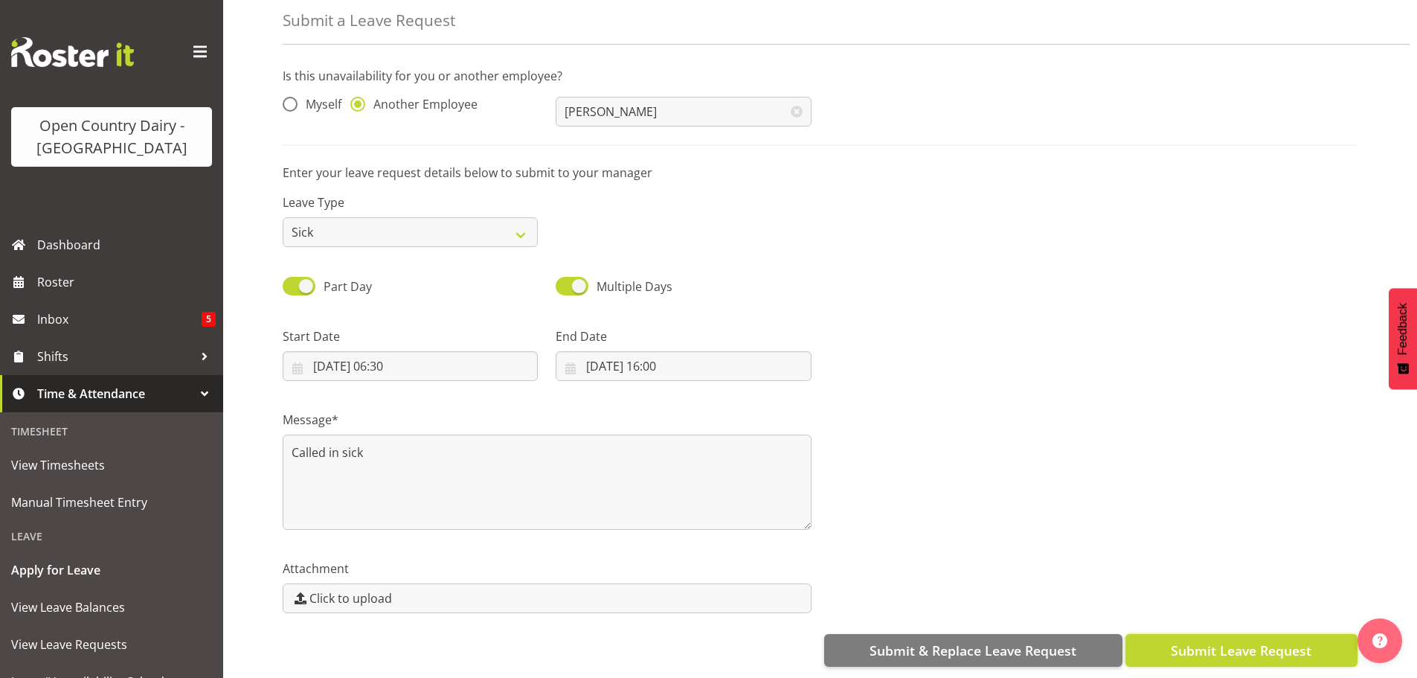
click at [1189, 644] on span "Submit Leave Request" at bounding box center [1241, 649] width 141 height 19
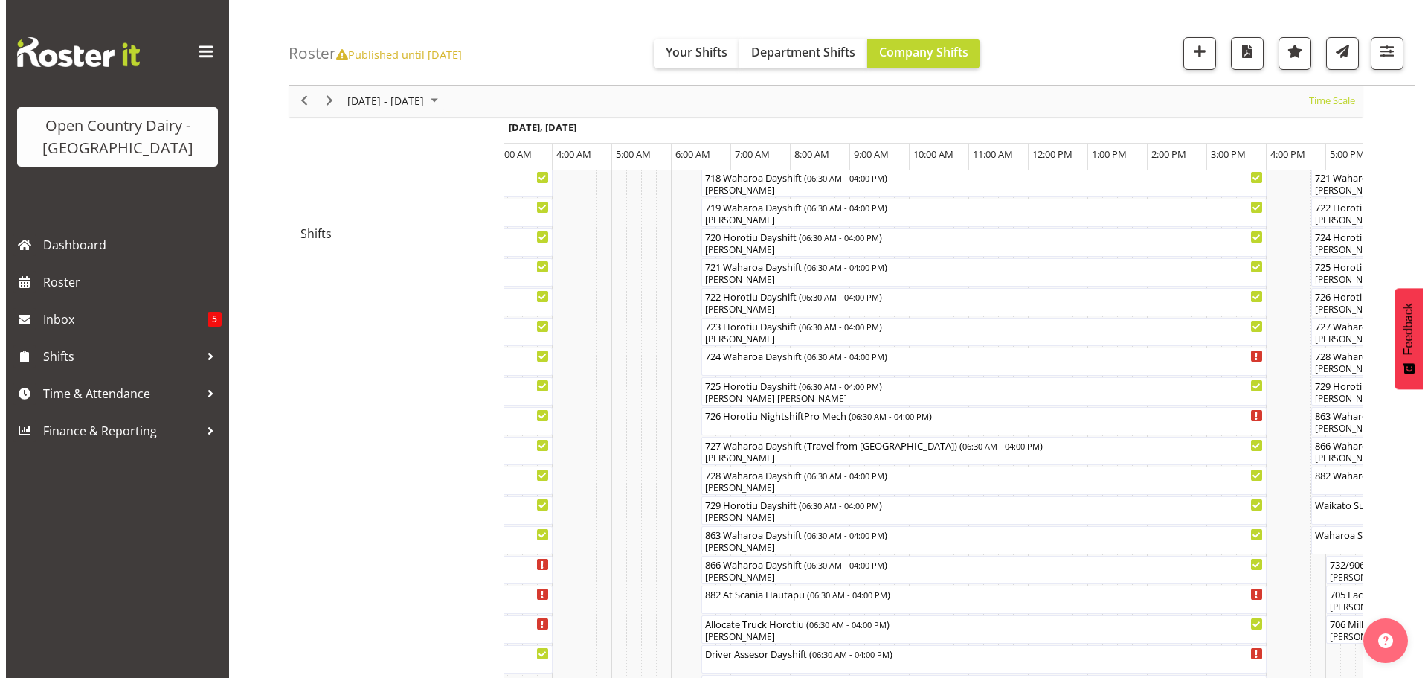
scroll to position [904, 0]
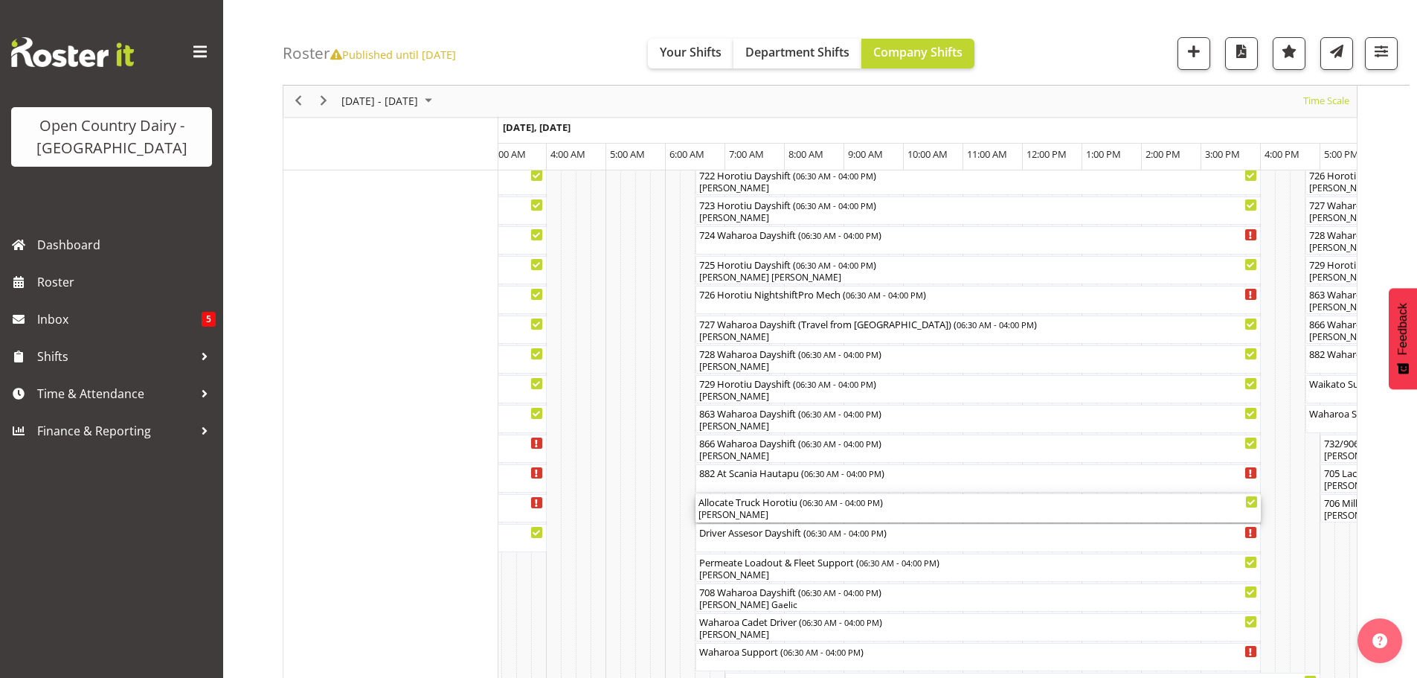
click at [730, 510] on div "[PERSON_NAME]" at bounding box center [977, 514] width 559 height 13
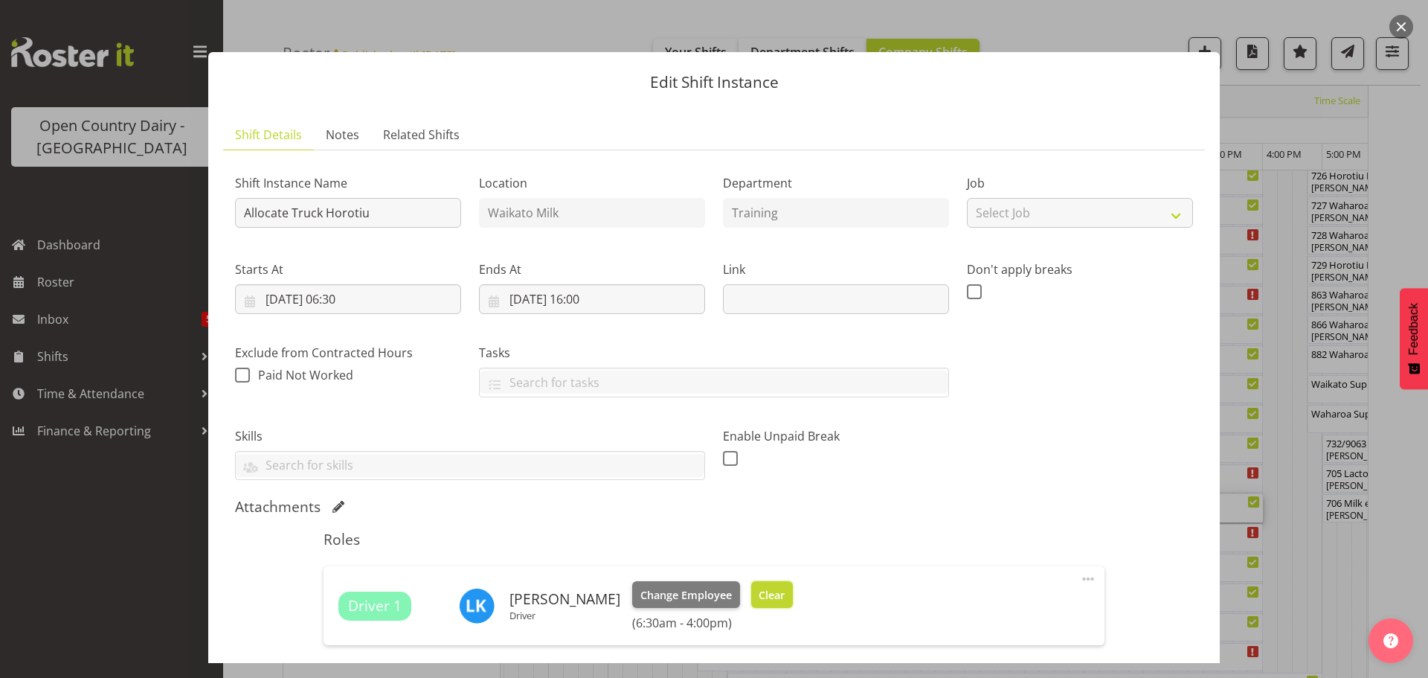
click at [751, 582] on button "Clear" at bounding box center [772, 594] width 42 height 27
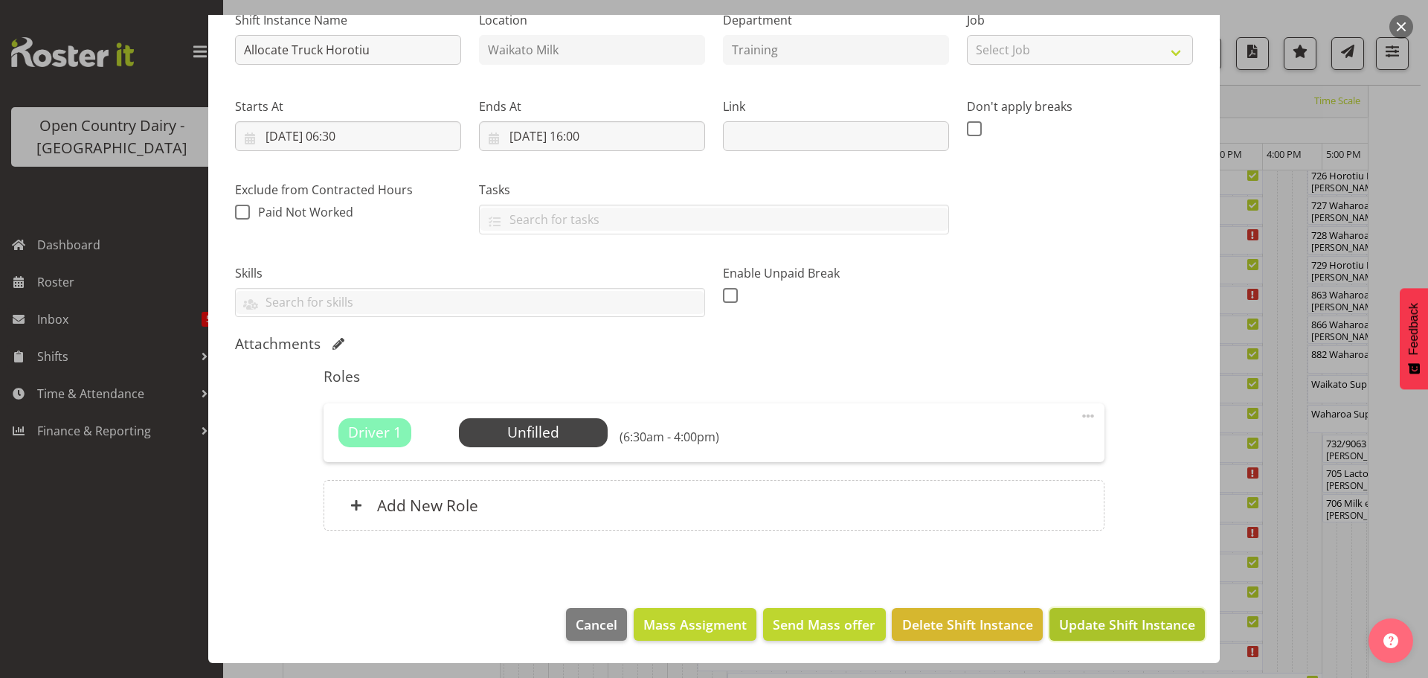
click at [1058, 612] on button "Update Shift Instance" at bounding box center [1126, 624] width 155 height 33
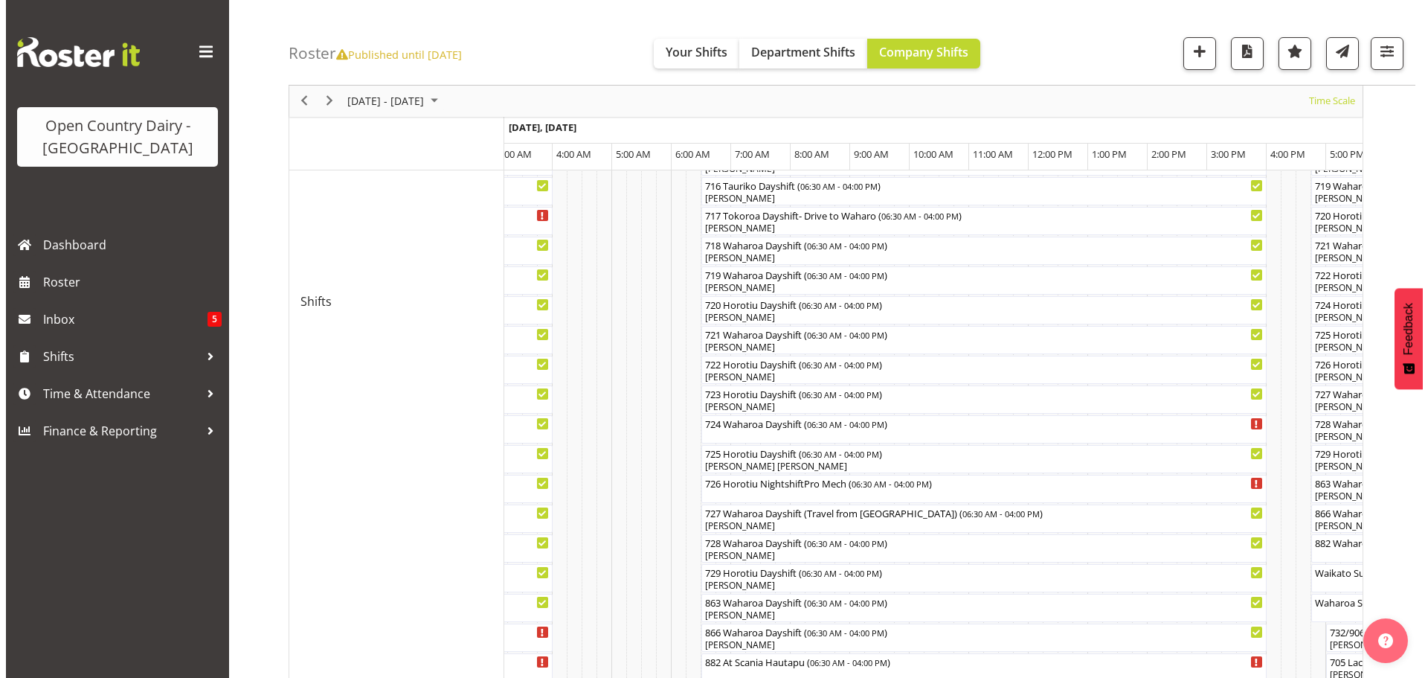
scroll to position [724, 0]
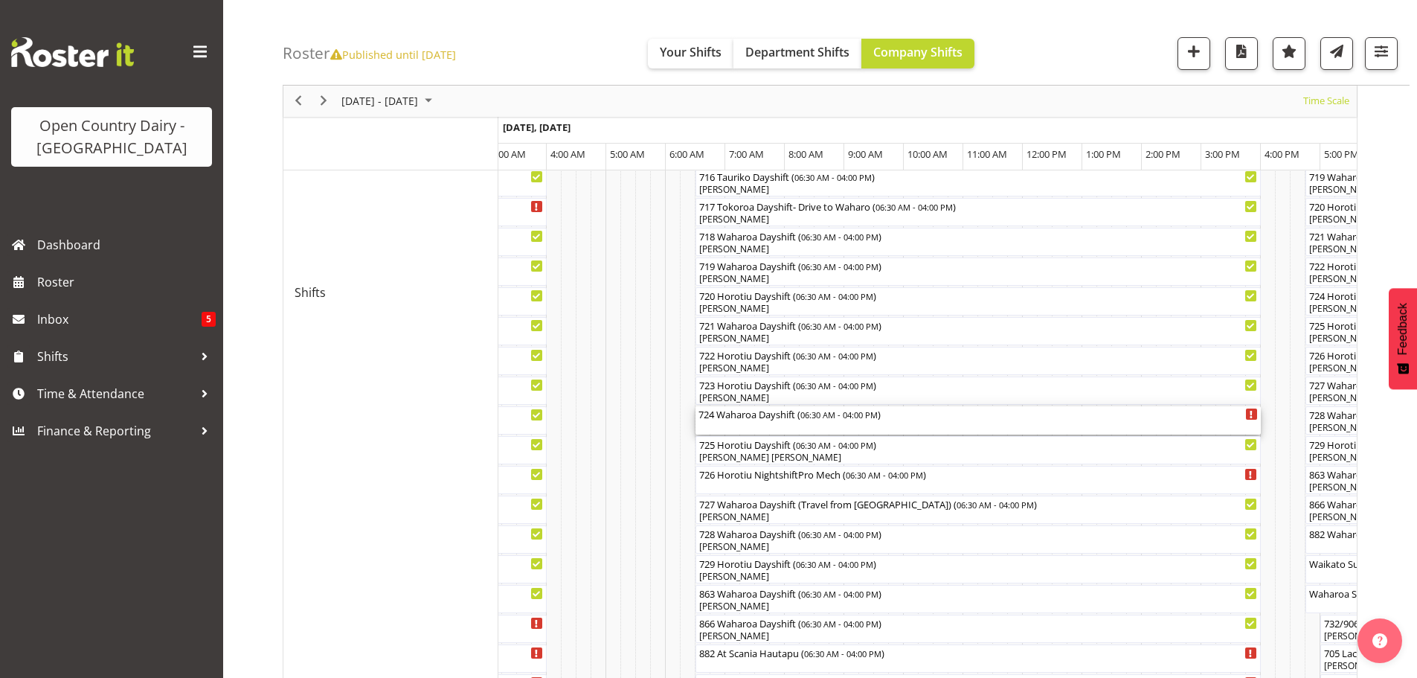
click at [732, 427] on div "724 Waharoa Dayshift ( 06:30 AM - 04:00 PM )" at bounding box center [977, 420] width 559 height 28
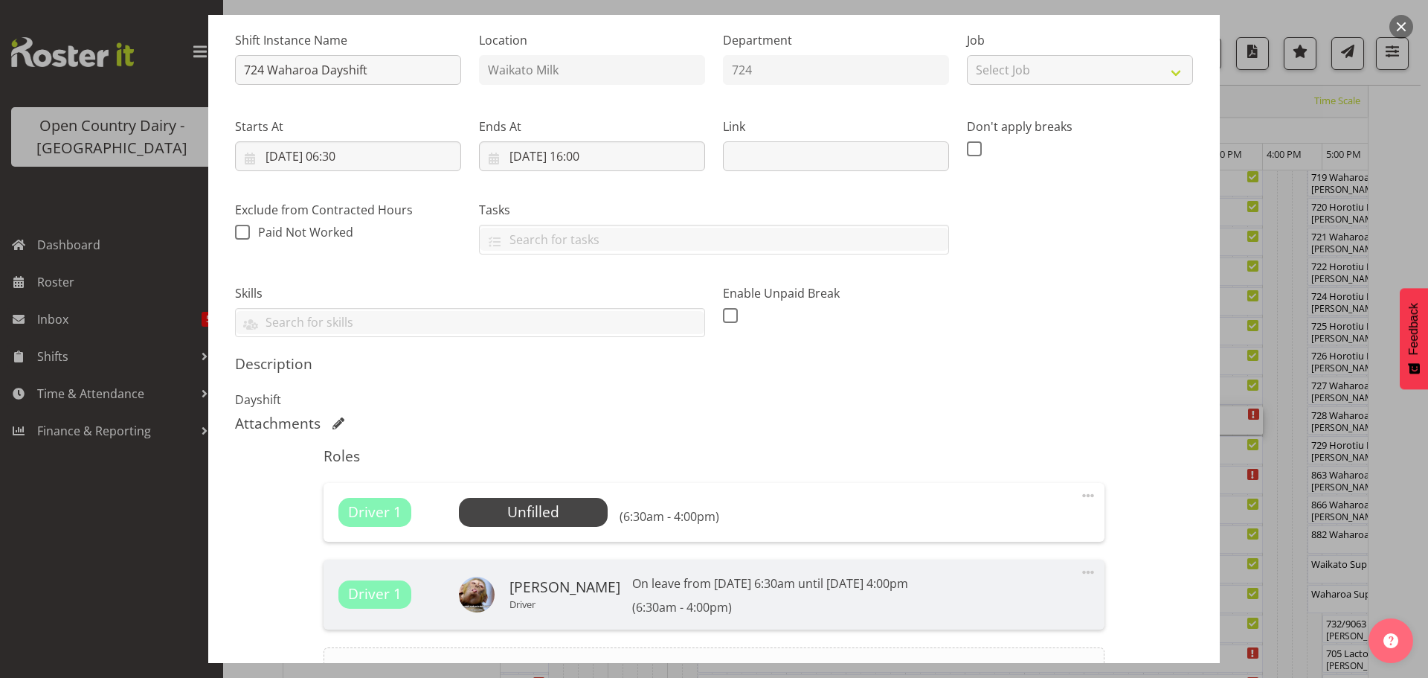
scroll to position [297, 0]
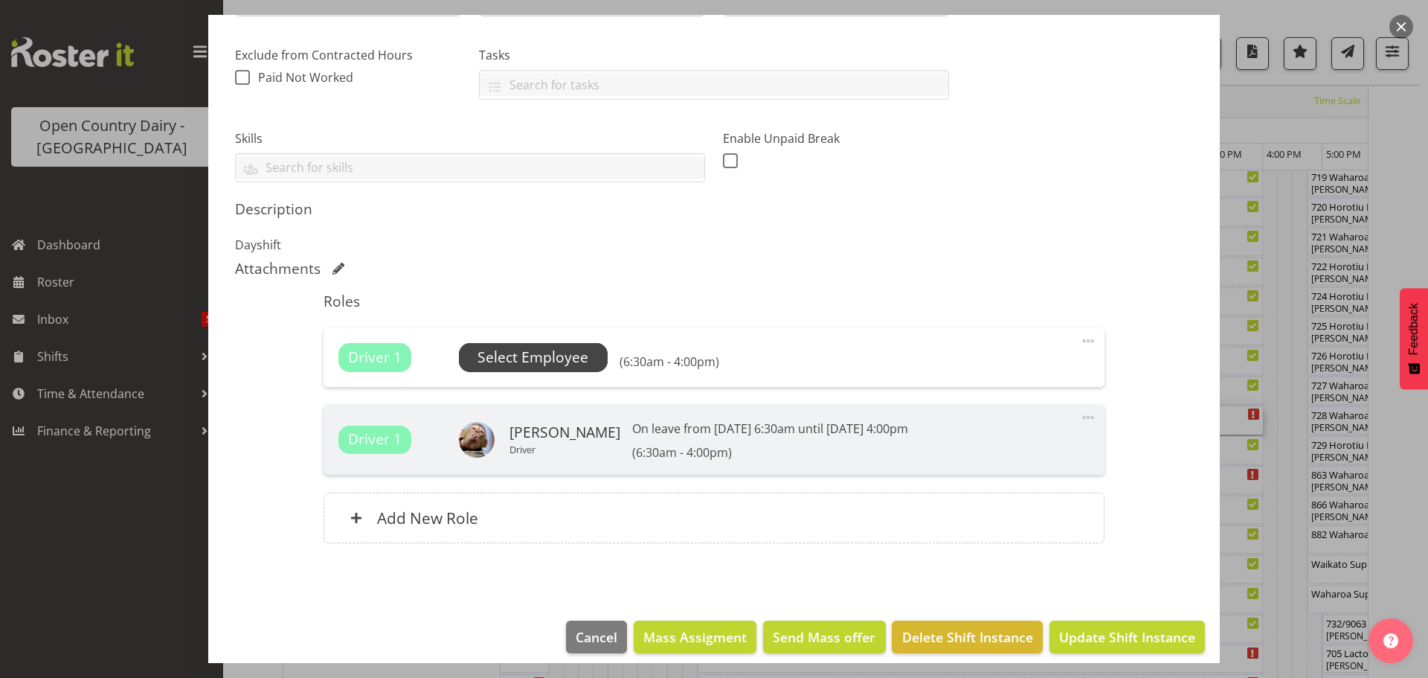
click at [572, 363] on span "Select Employee" at bounding box center [532, 358] width 111 height 22
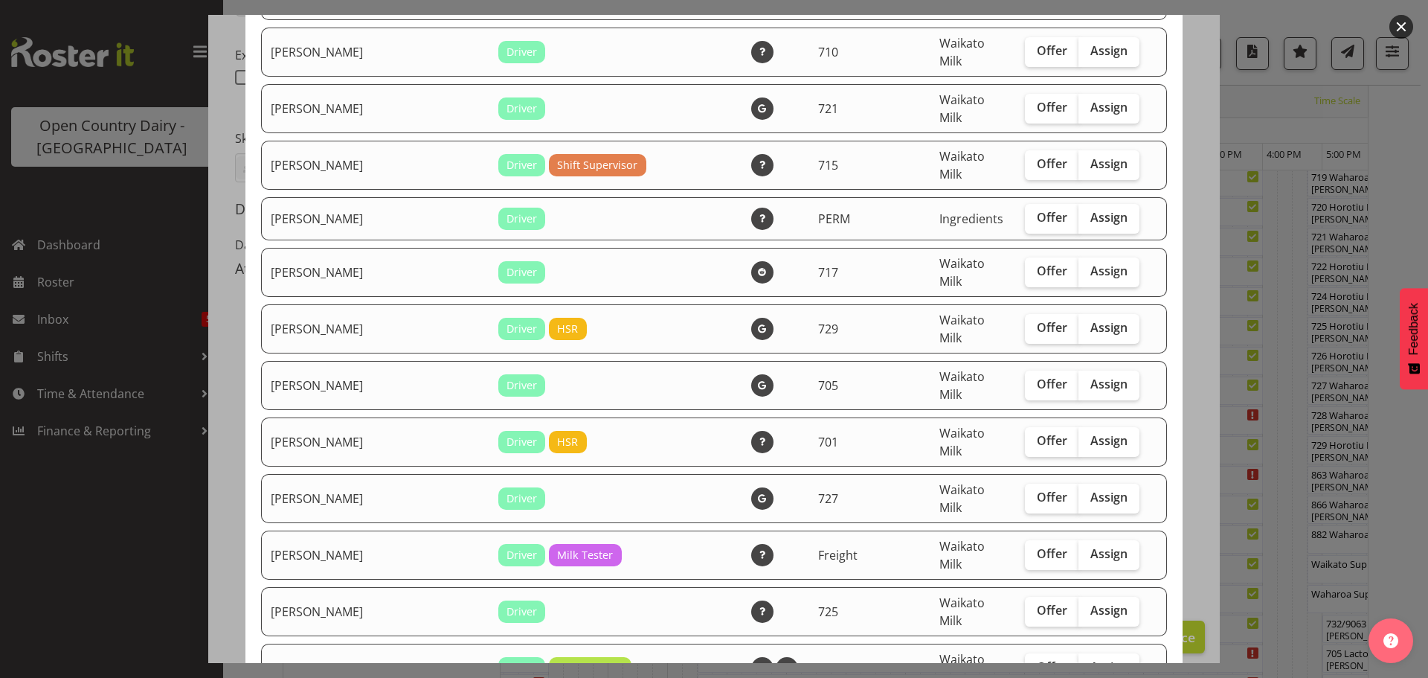
scroll to position [1116, 0]
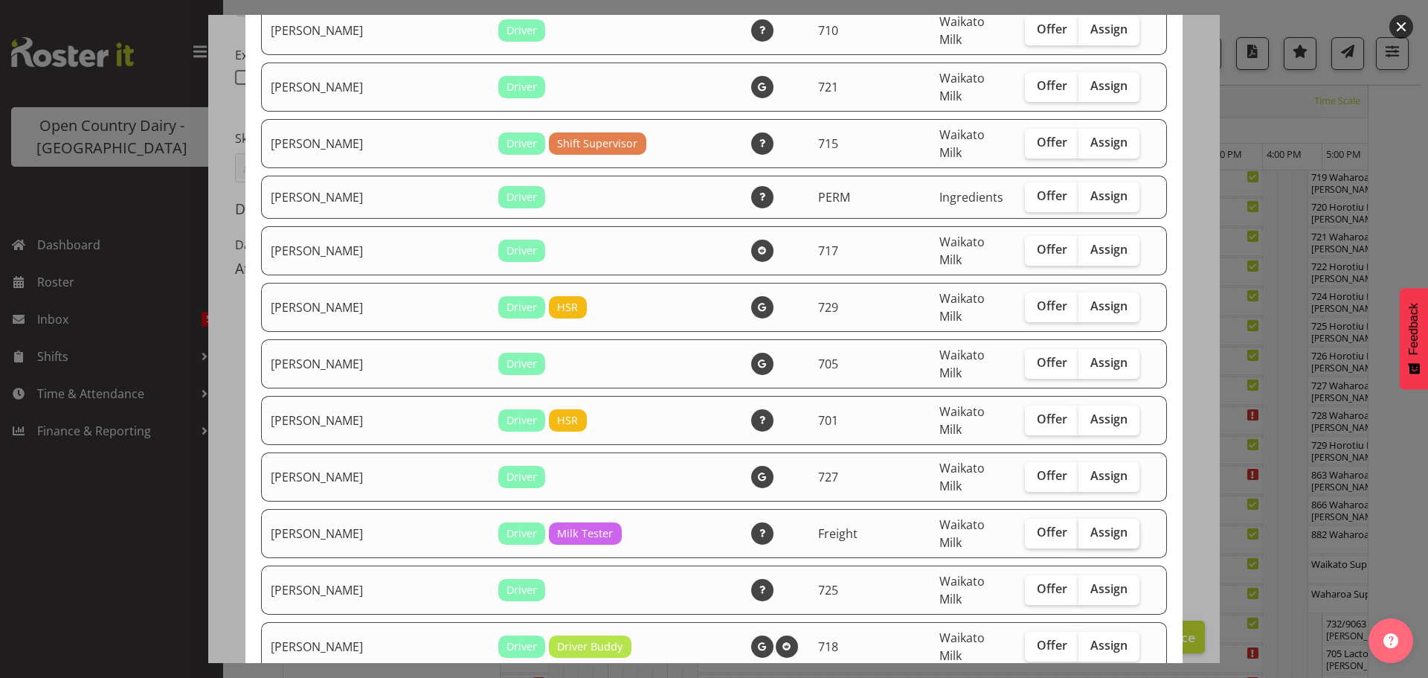
click at [1078, 518] on label "Assign" at bounding box center [1108, 533] width 61 height 30
click at [1078, 527] on input "Assign" at bounding box center [1083, 532] width 10 height 10
checkbox input "true"
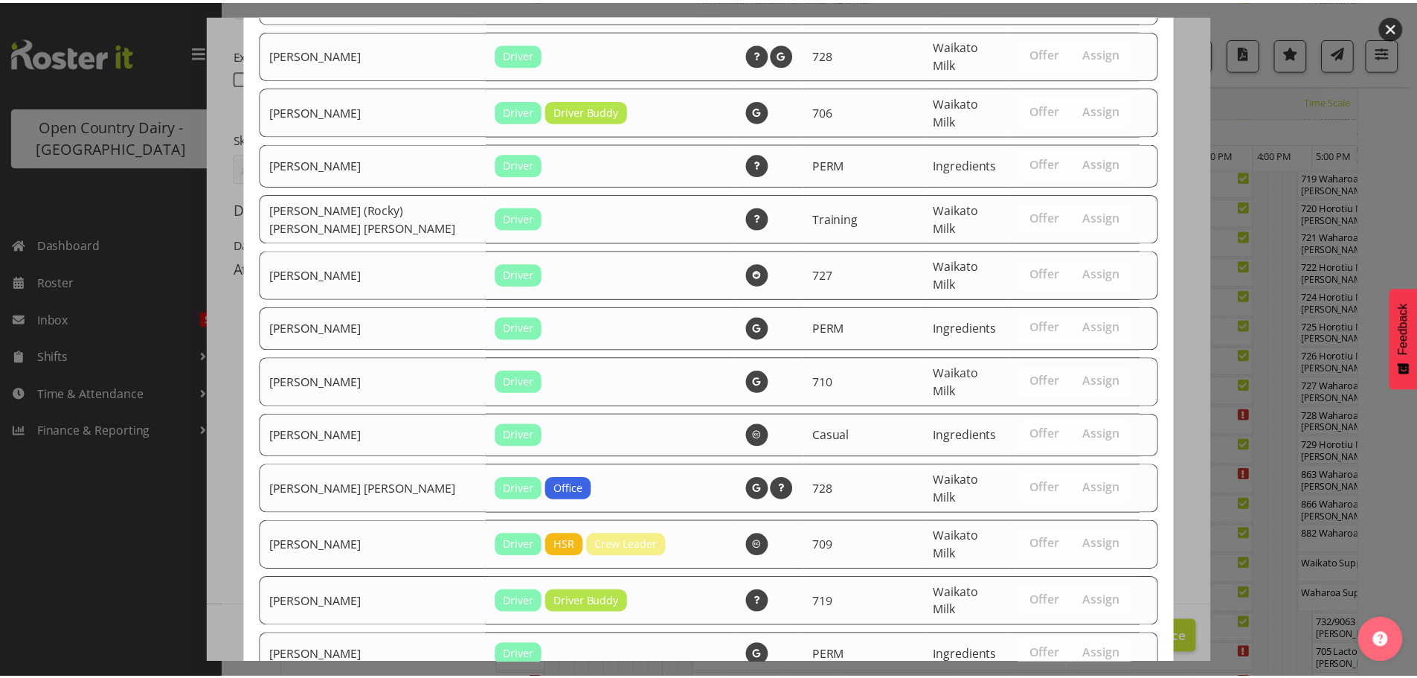
scroll to position [2320, 0]
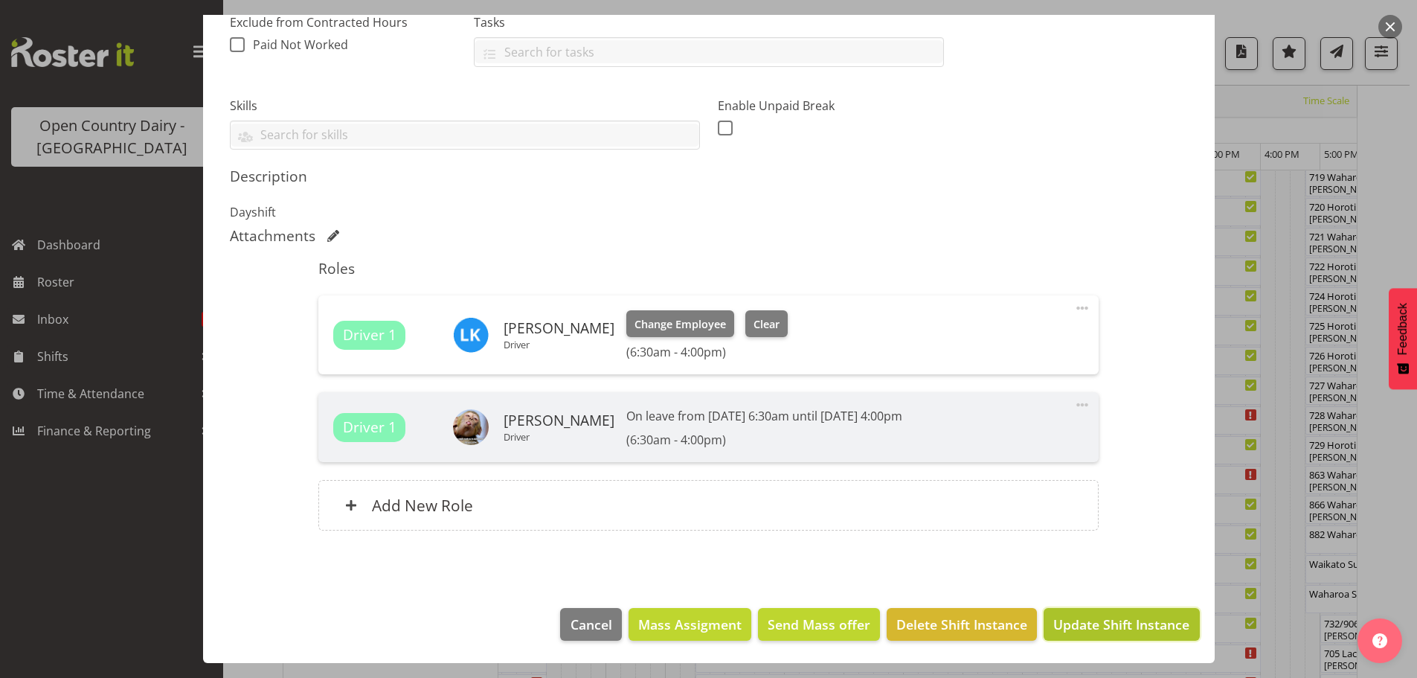
click at [1078, 618] on span "Update Shift Instance" at bounding box center [1121, 623] width 136 height 19
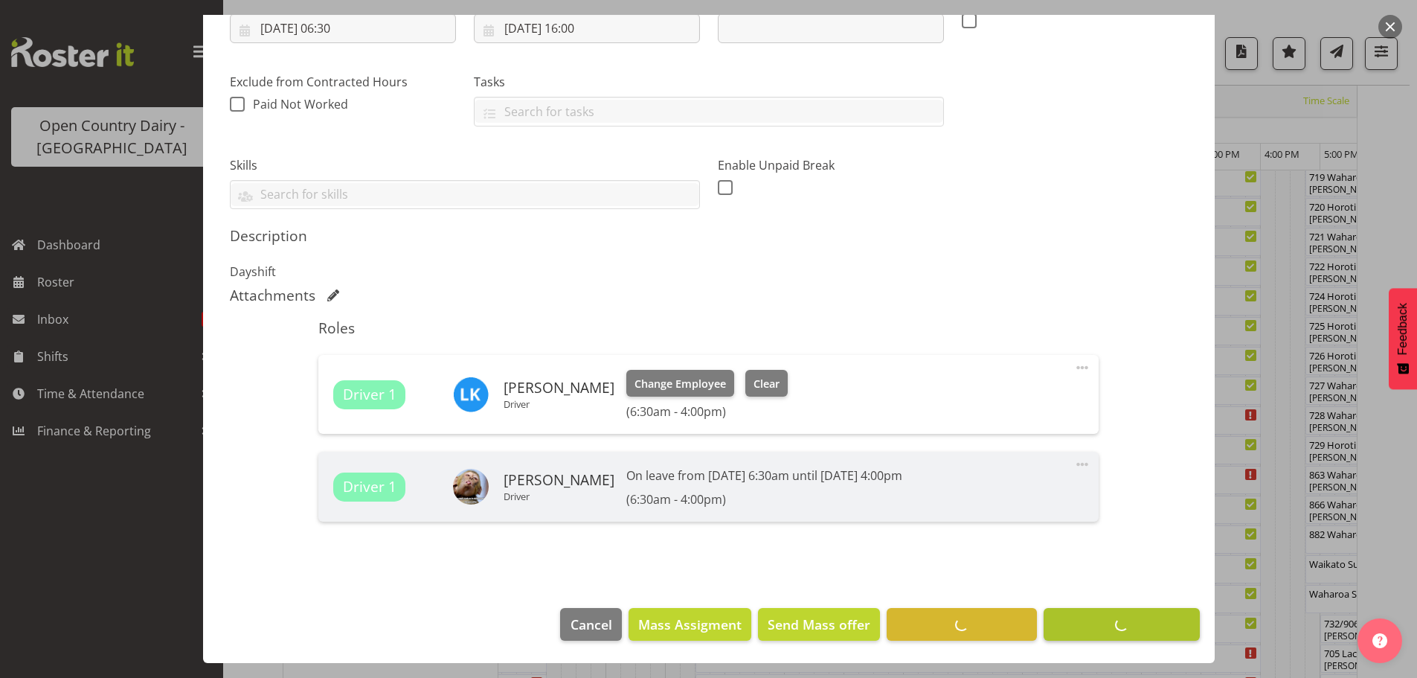
scroll to position [54, 0]
